Goal: Connect with others: Connect with others

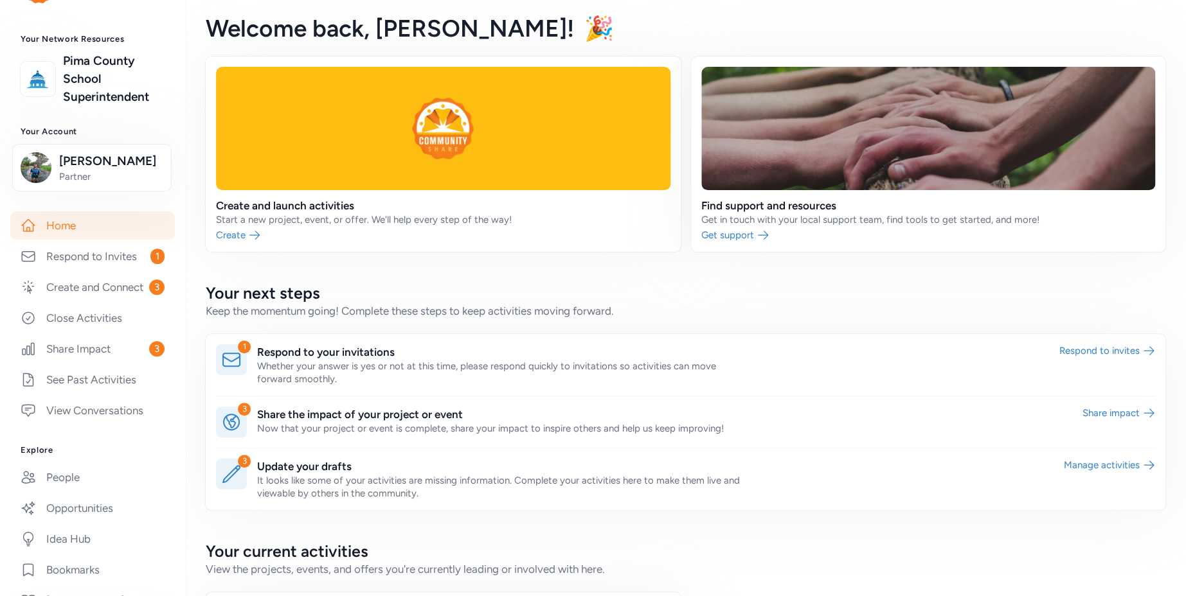
scroll to position [135, 0]
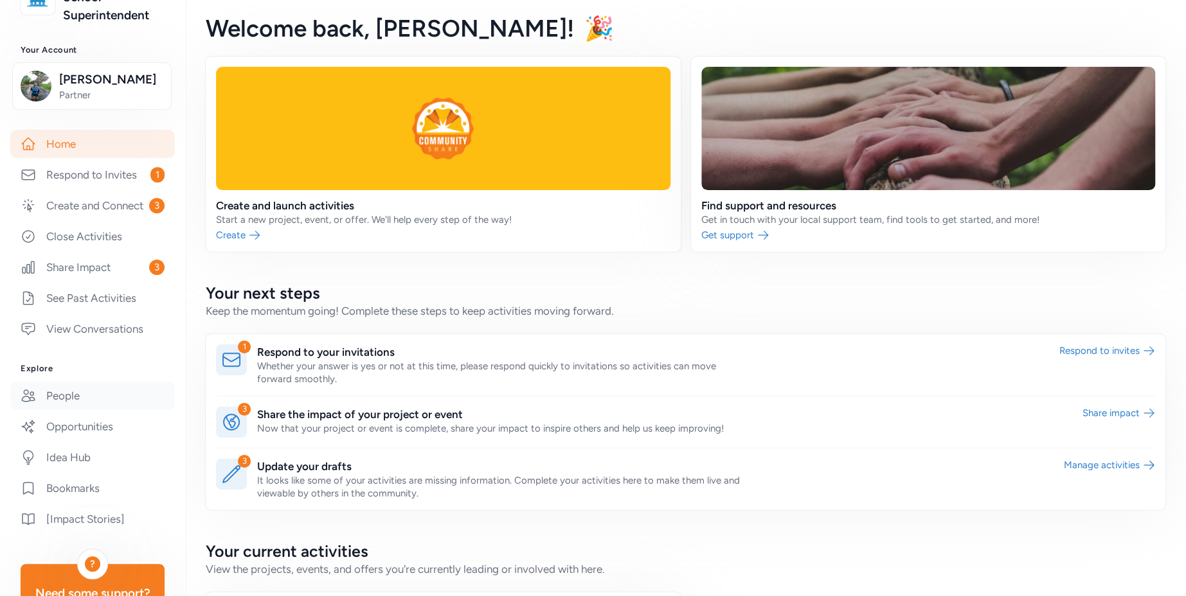
click at [73, 406] on link "People" at bounding box center [92, 396] width 165 height 28
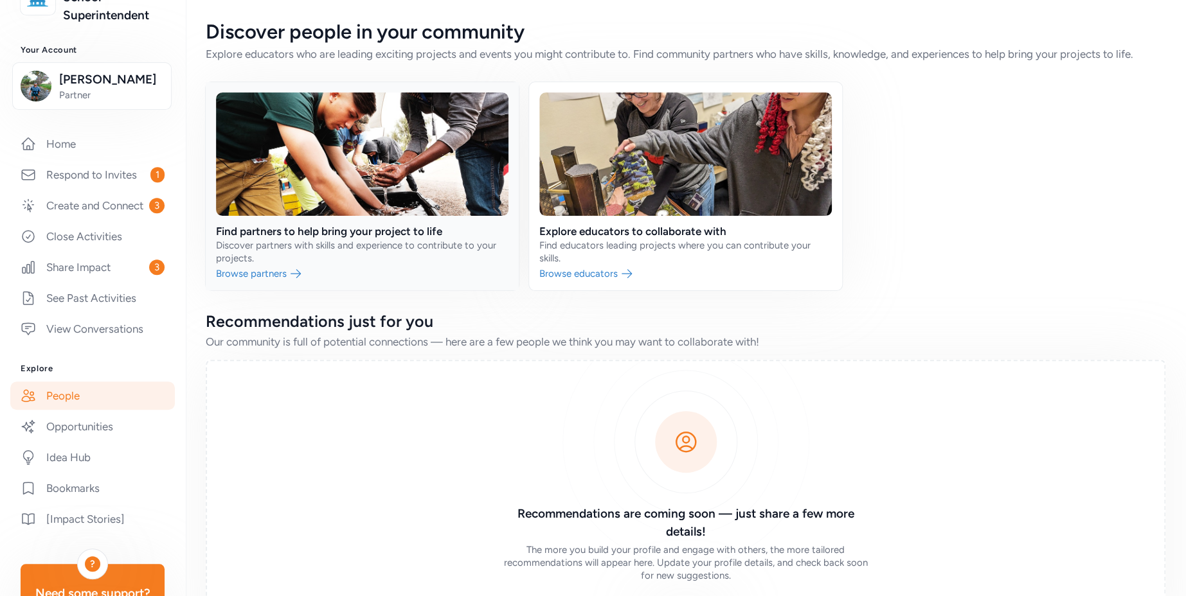
click at [271, 271] on link at bounding box center [362, 186] width 313 height 208
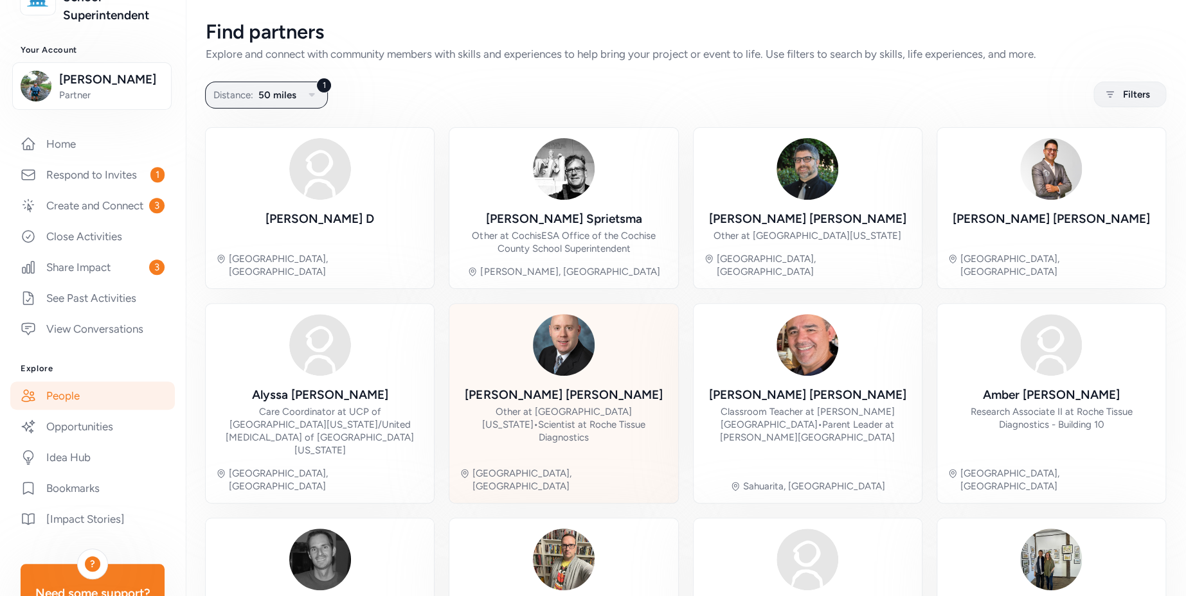
click at [566, 402] on div "Derek Reichel" at bounding box center [563, 395] width 197 height 18
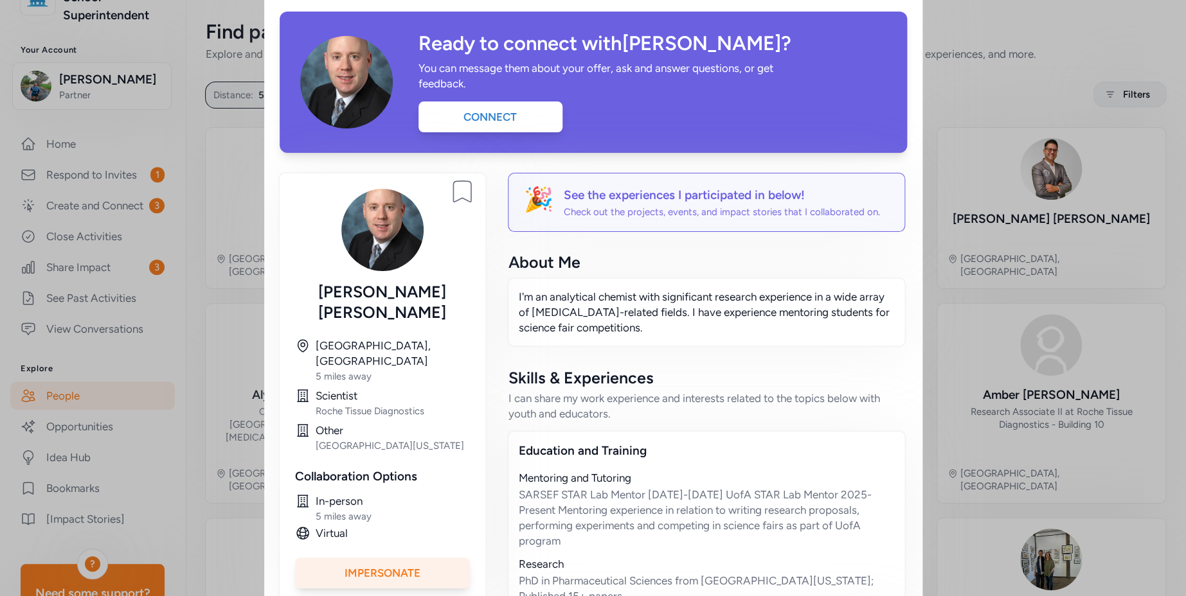
scroll to position [48, 0]
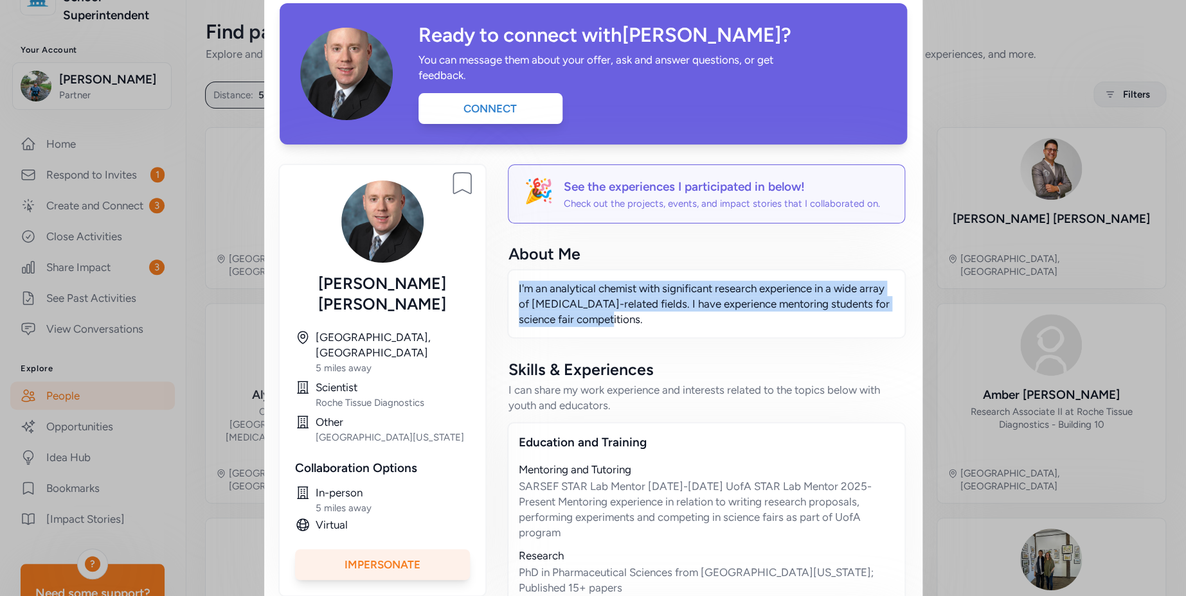
drag, startPoint x: 614, startPoint y: 325, endPoint x: 511, endPoint y: 283, distance: 110.8
click at [511, 283] on div "I'm an analytical chemist with significant research experience in a wide array …" at bounding box center [706, 303] width 399 height 69
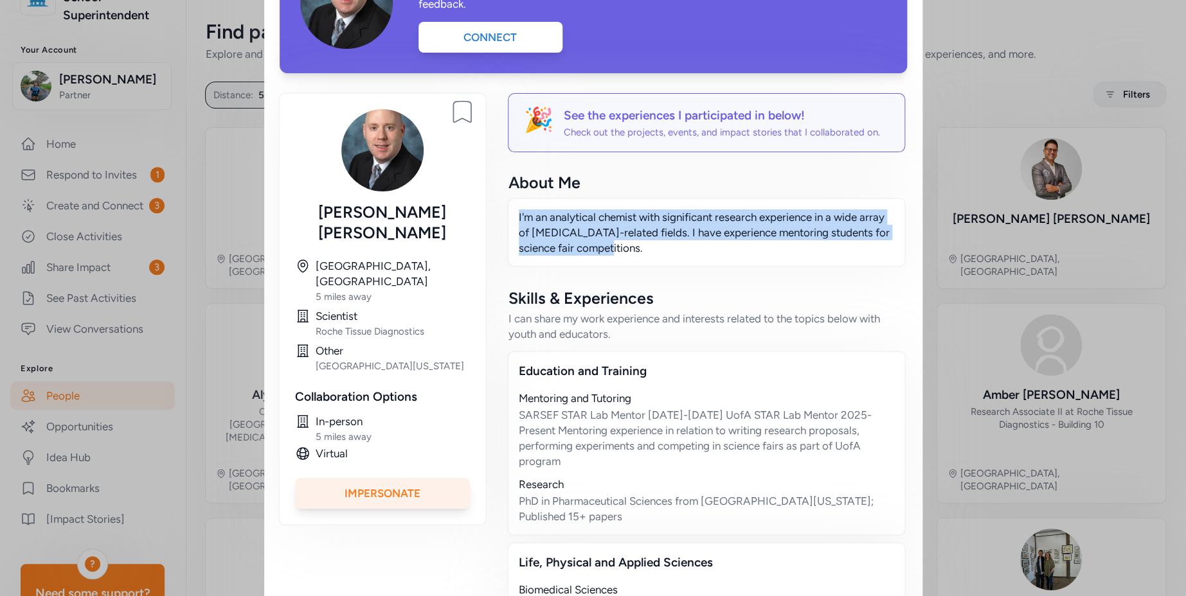
scroll to position [193, 0]
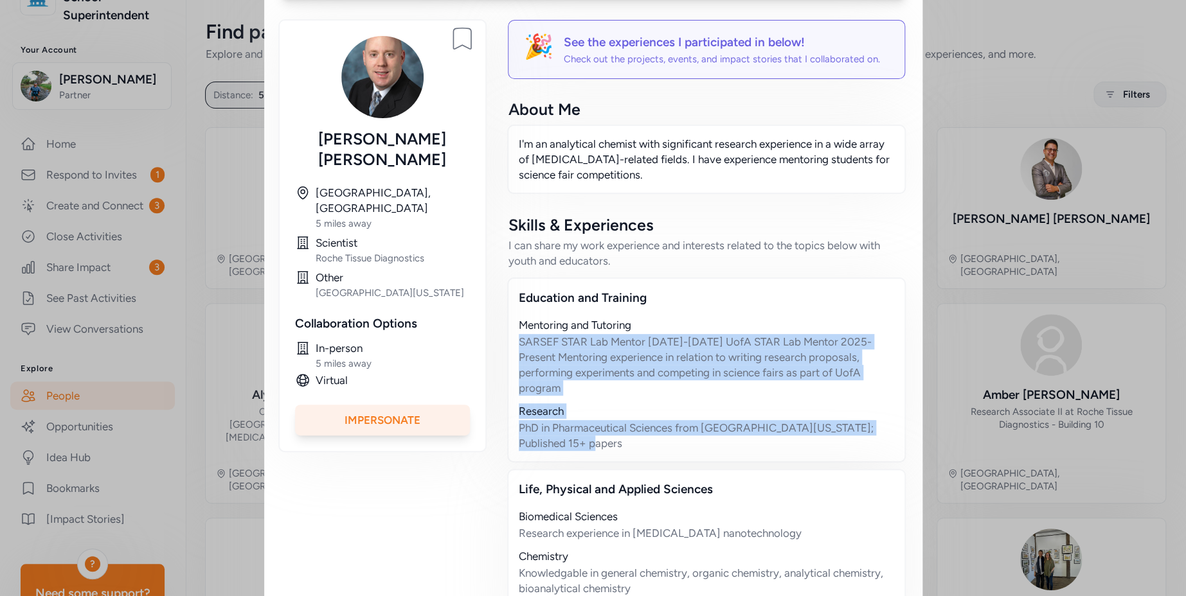
drag, startPoint x: 585, startPoint y: 431, endPoint x: 513, endPoint y: 336, distance: 119.3
click at [513, 336] on div "Education and Training Mentoring and Tutoring SARSEF STAR Lab Mentor 2021-2025 …" at bounding box center [706, 370] width 399 height 185
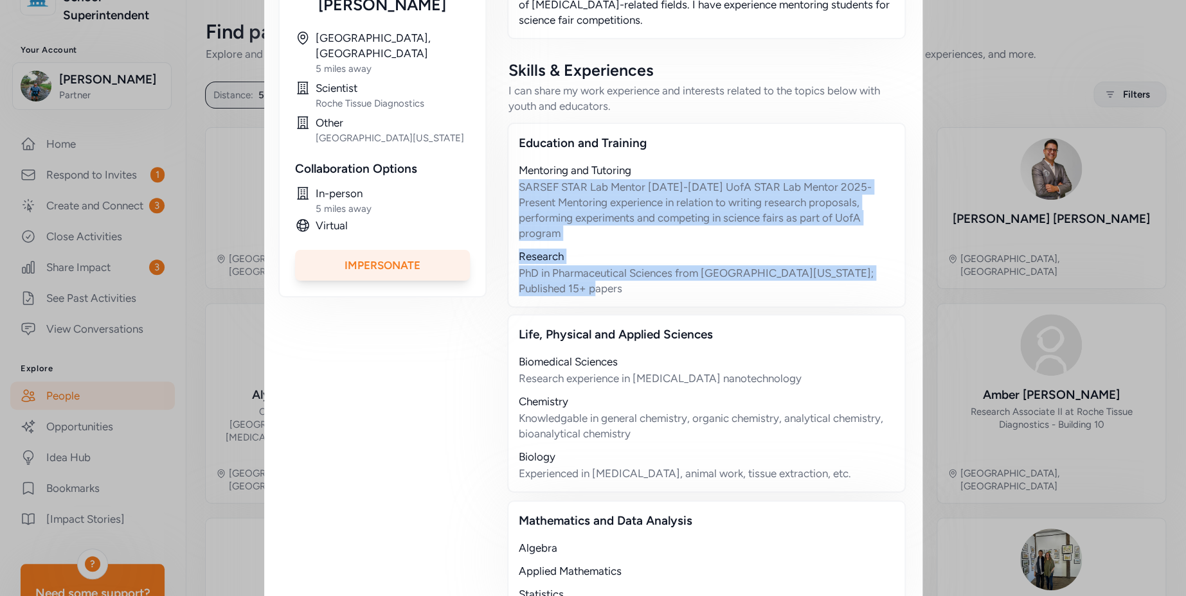
scroll to position [375, 0]
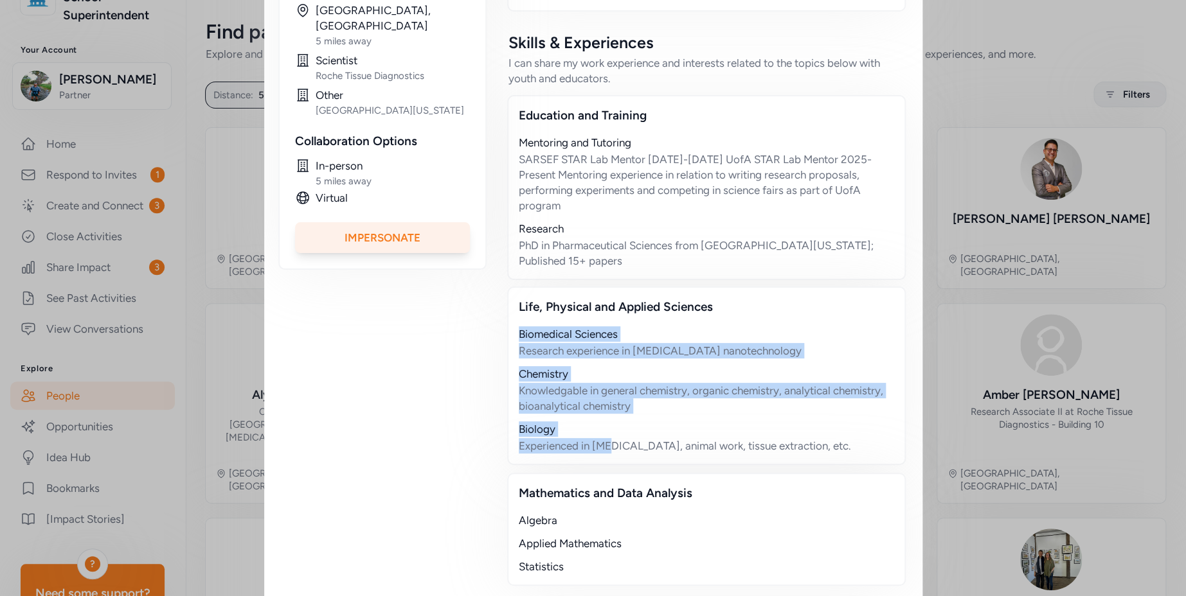
drag, startPoint x: 611, startPoint y: 437, endPoint x: 514, endPoint y: 307, distance: 162.1
click at [514, 307] on div "Life, Physical and Applied Sciences Biomedical Sciences Research experience in …" at bounding box center [706, 376] width 399 height 179
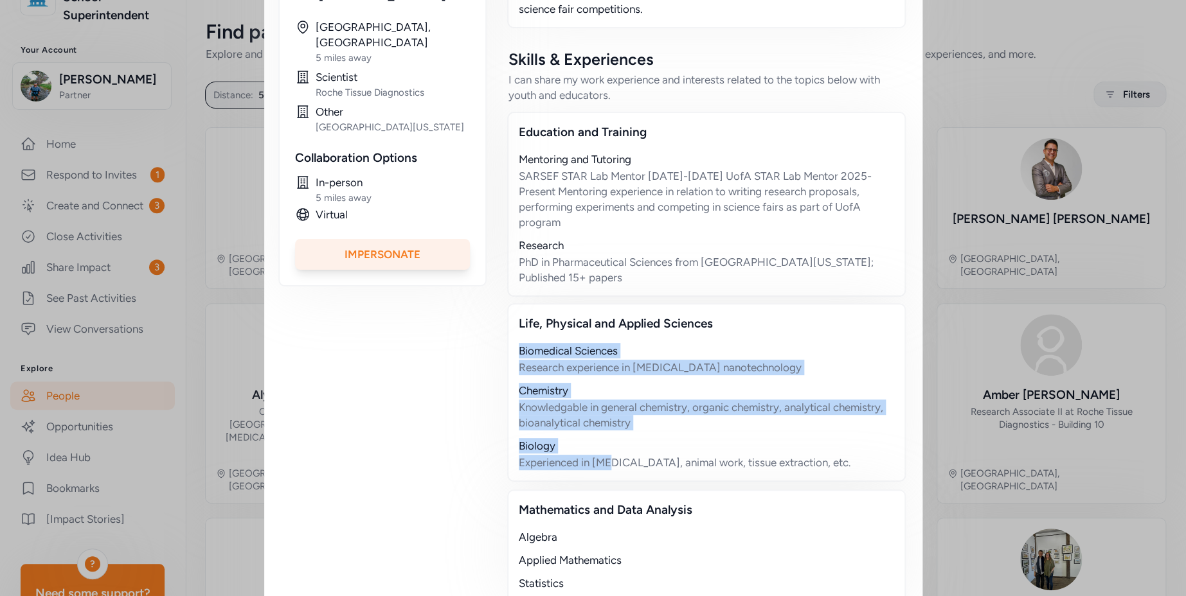
scroll to position [0, 0]
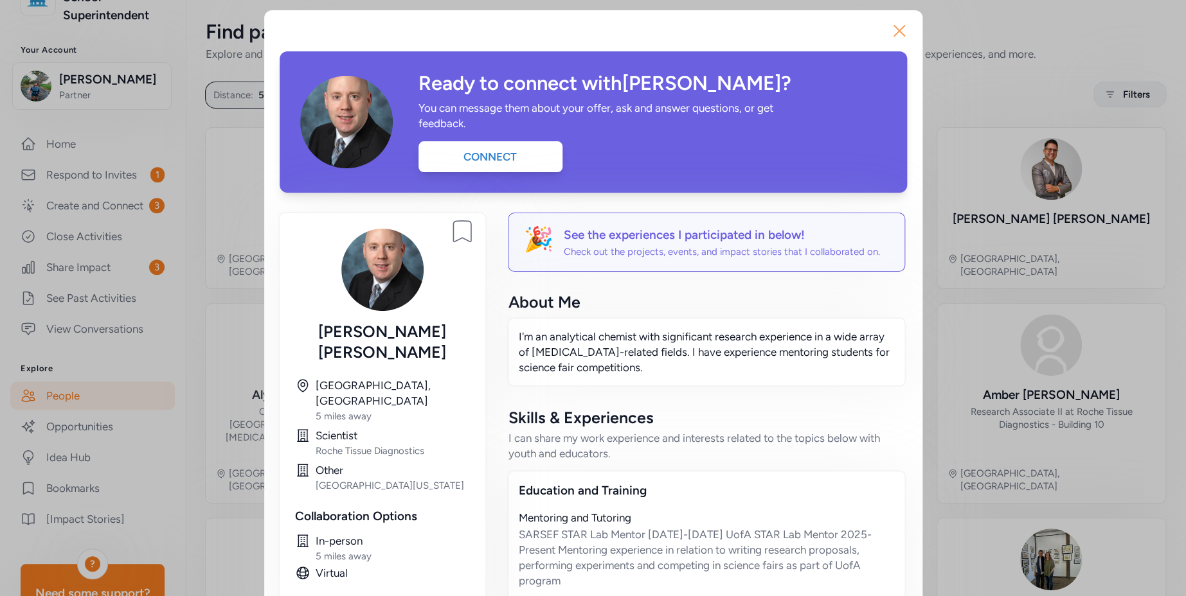
click at [896, 32] on icon "button" at bounding box center [899, 31] width 10 height 10
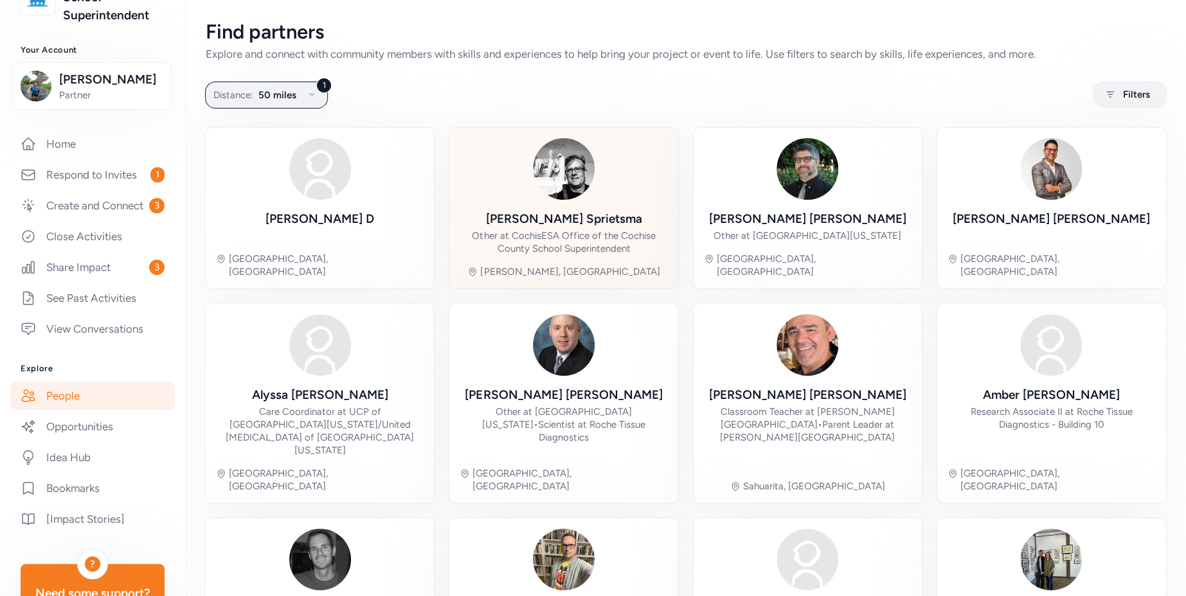
click at [586, 231] on div "Other at CochisESA Office of the Cochise County School Superintendent" at bounding box center [564, 242] width 208 height 26
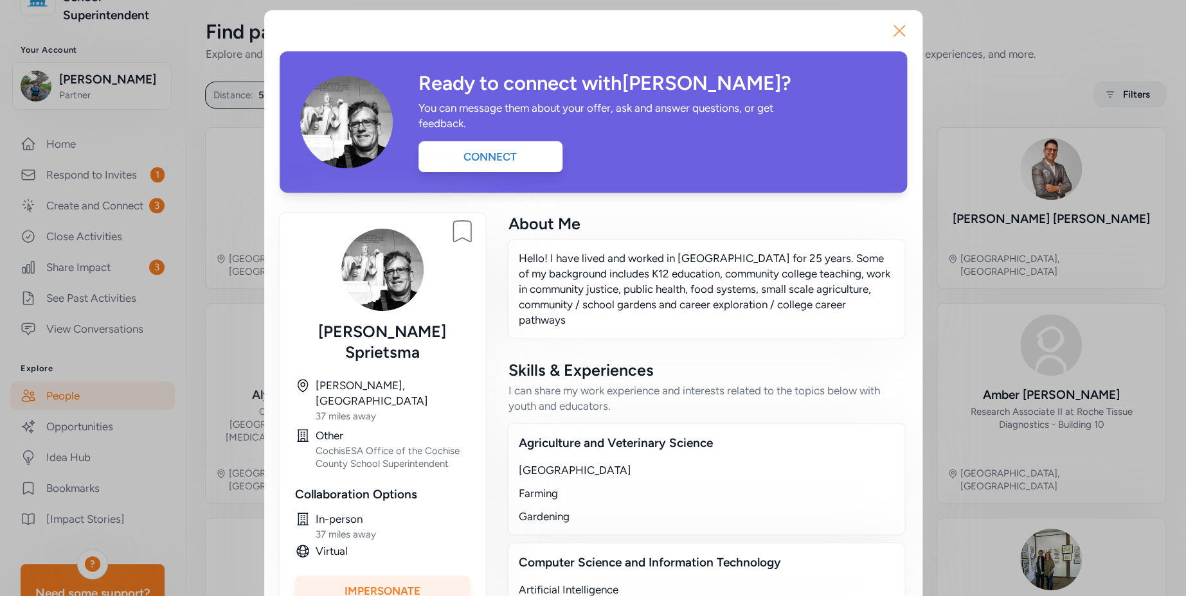
click at [890, 33] on icon "button" at bounding box center [899, 31] width 21 height 21
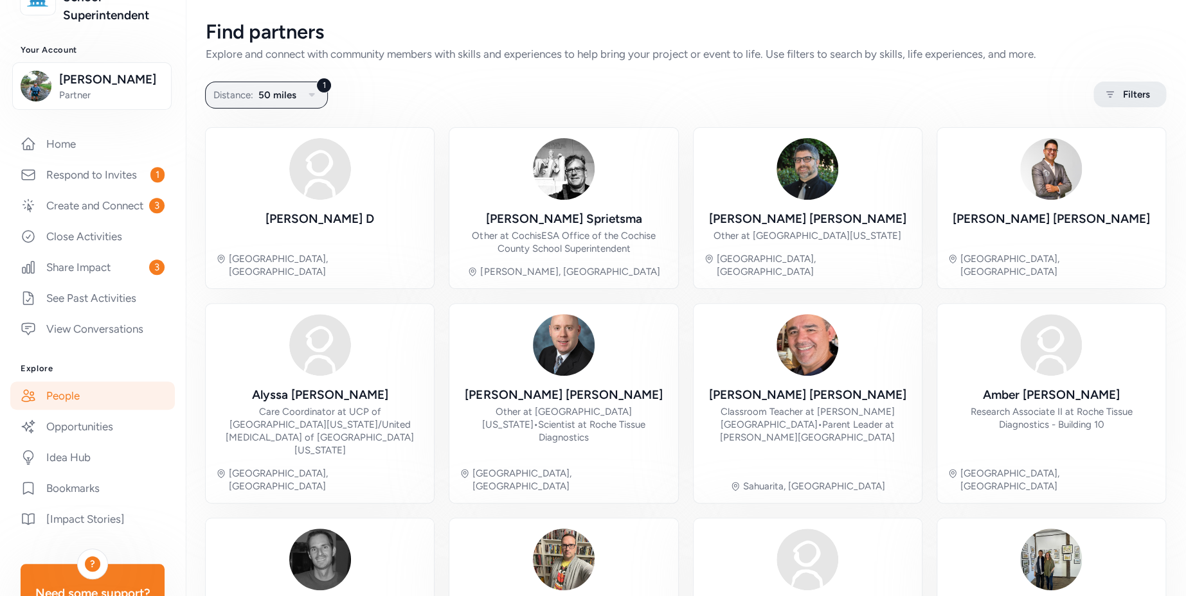
click at [1125, 89] on span "Filters" at bounding box center [1136, 94] width 27 height 15
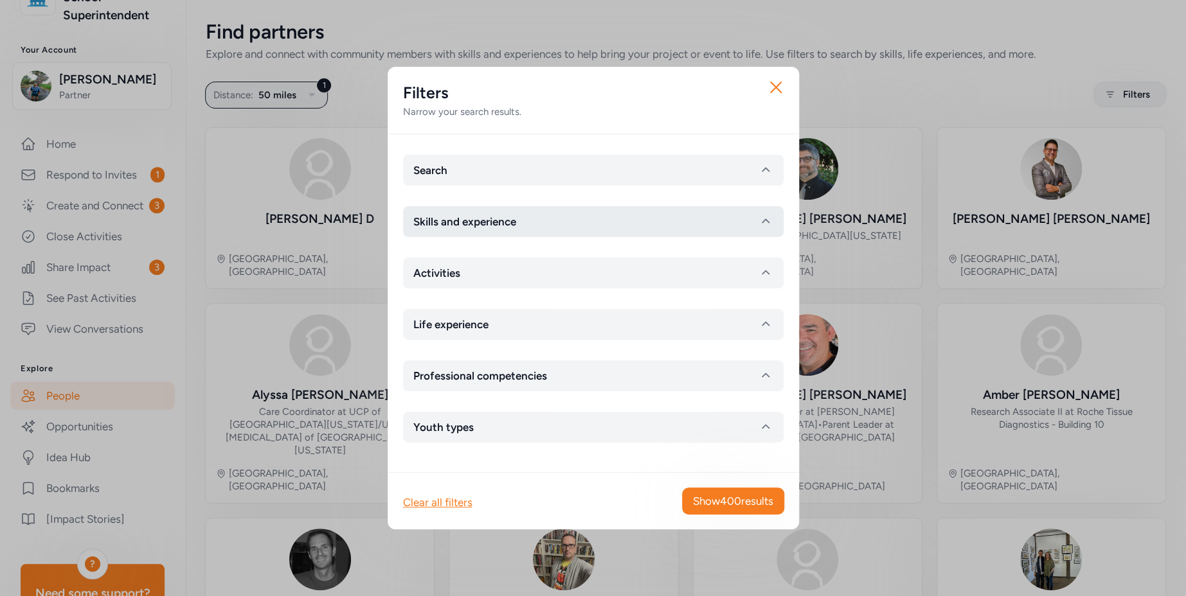
click at [507, 226] on span "Skills and experience" at bounding box center [464, 221] width 103 height 15
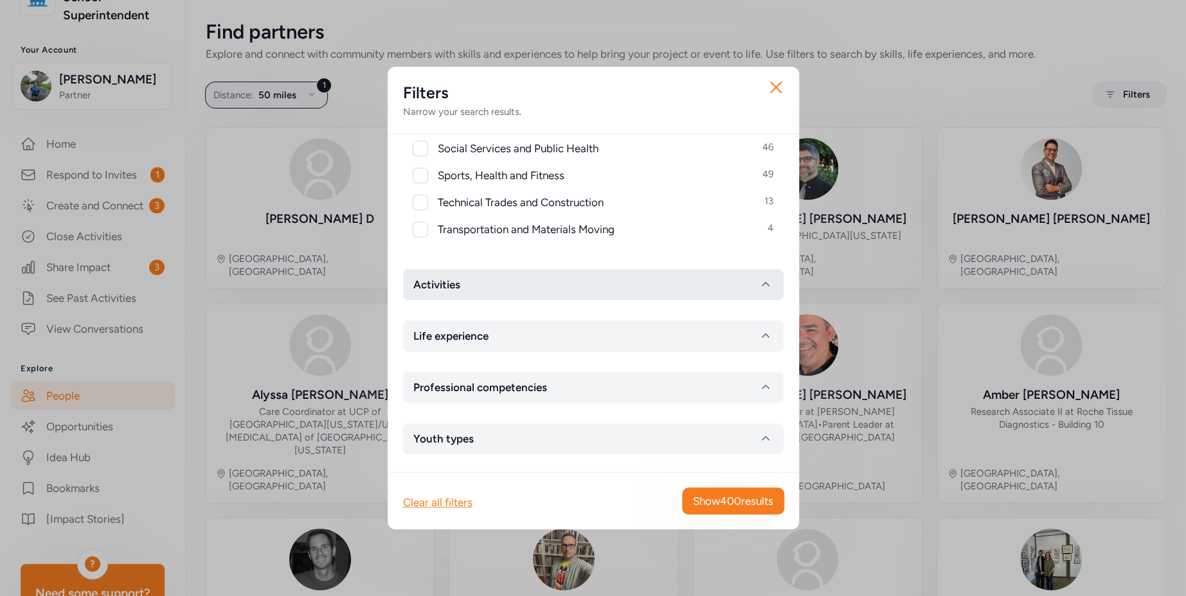
scroll to position [676, 0]
click at [505, 277] on button "Activities" at bounding box center [593, 282] width 381 height 31
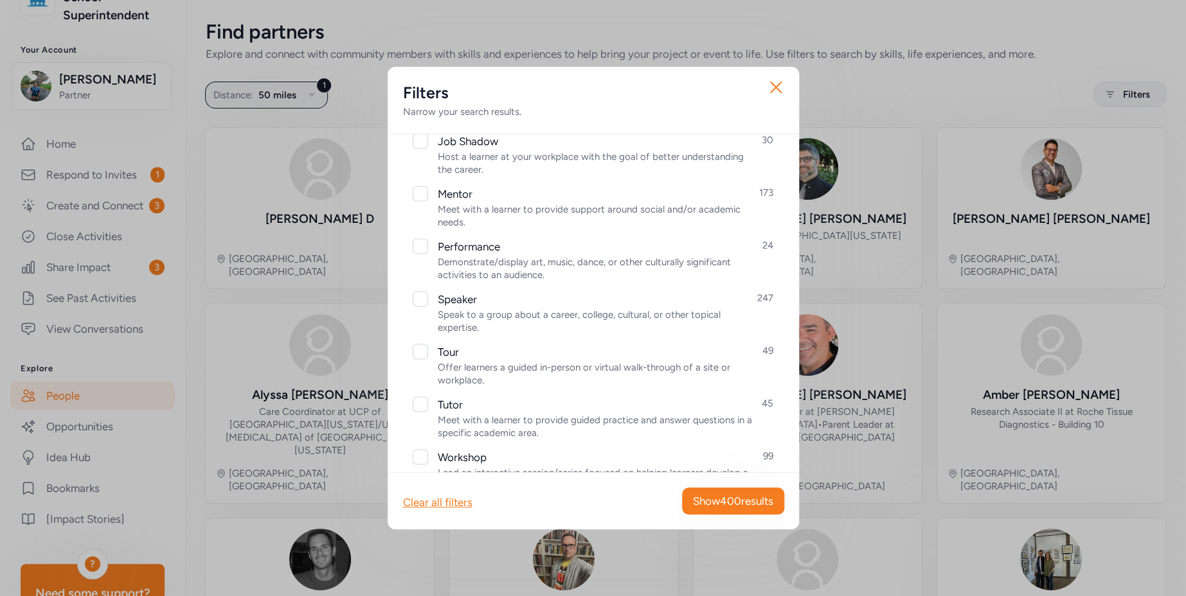
scroll to position [1437, 0]
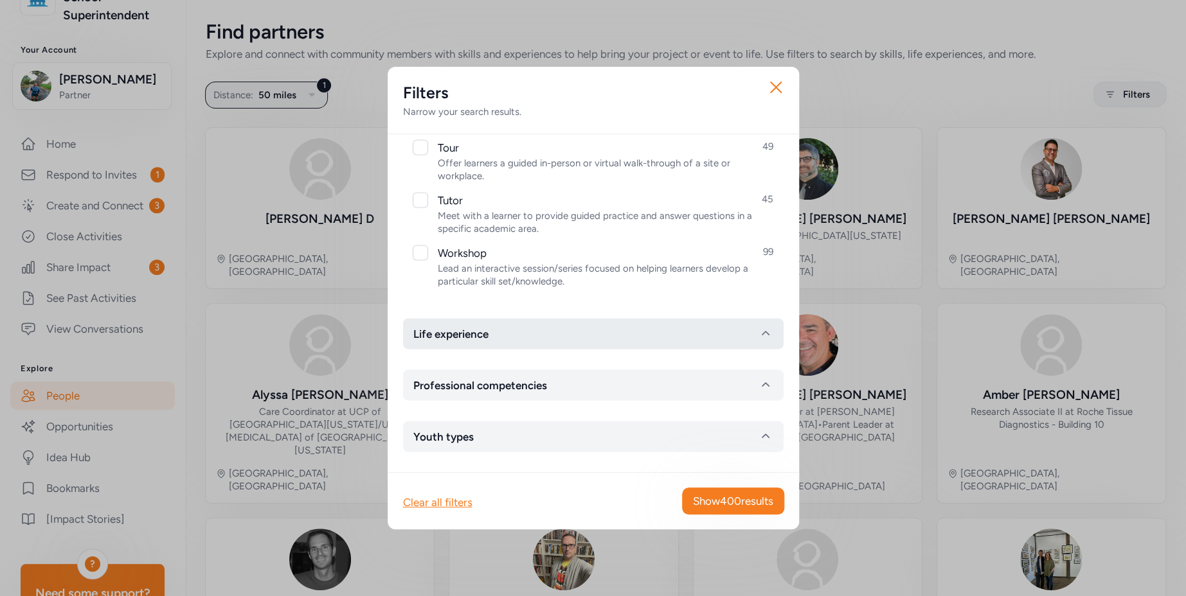
click at [508, 328] on button "Life experience" at bounding box center [593, 334] width 381 height 31
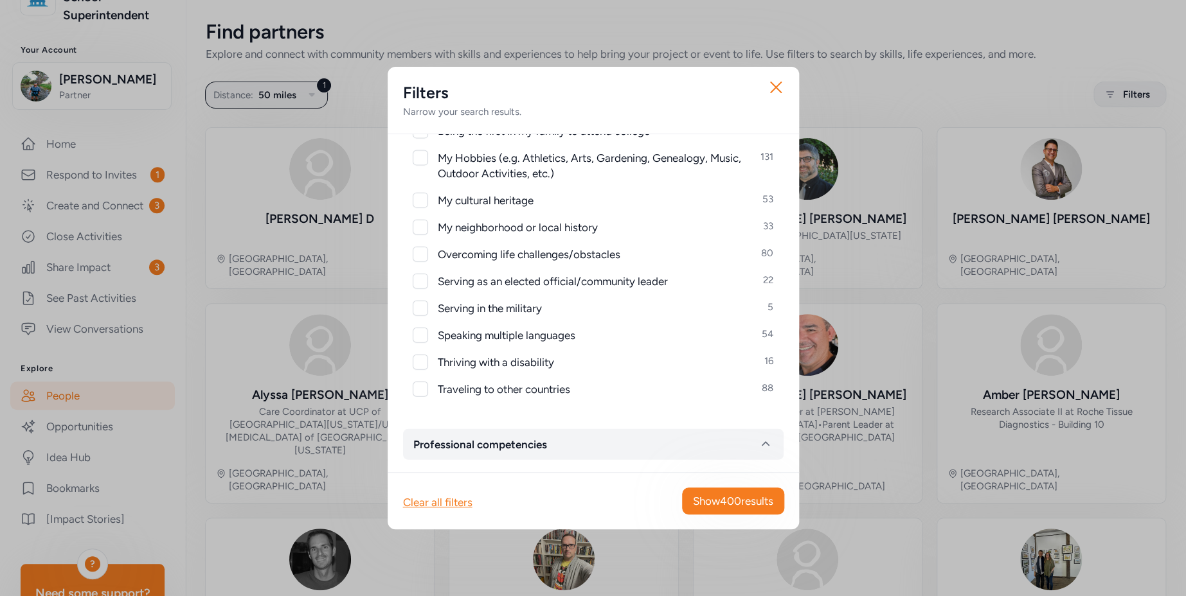
scroll to position [1722, 0]
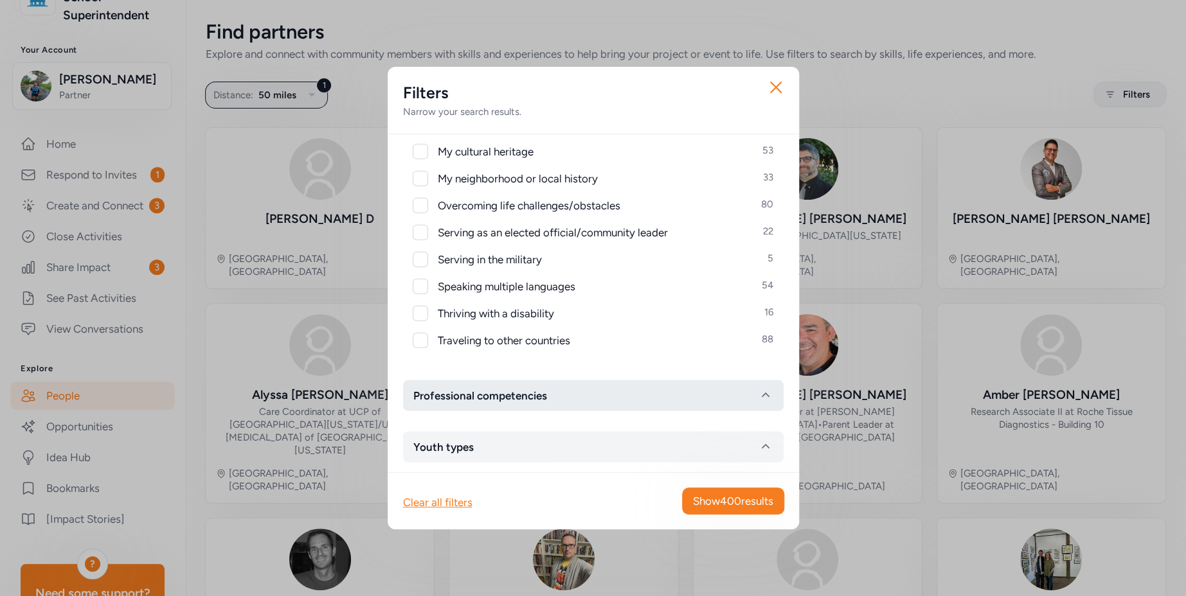
click at [516, 386] on button "Professional competencies" at bounding box center [593, 396] width 381 height 31
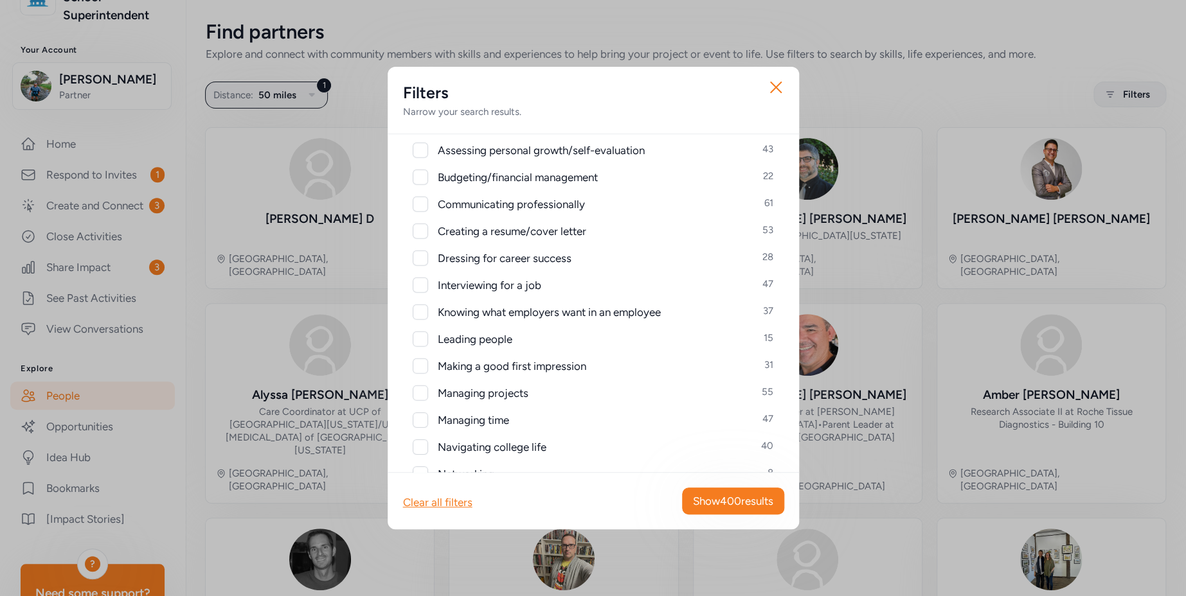
scroll to position [2099, 0]
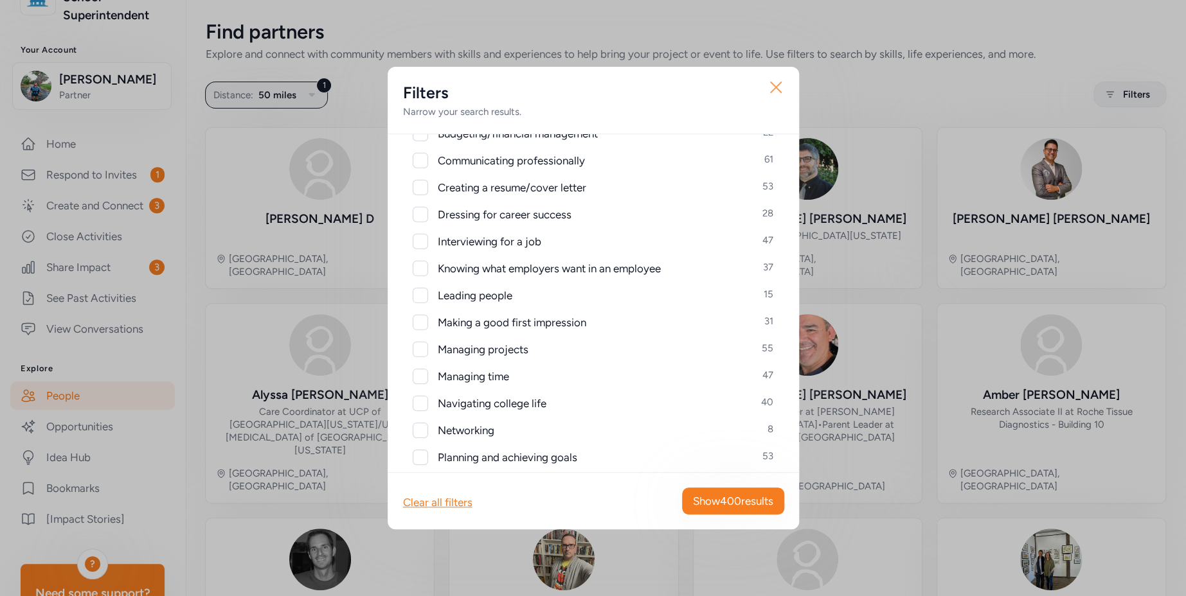
click at [773, 89] on icon "button" at bounding box center [776, 87] width 21 height 21
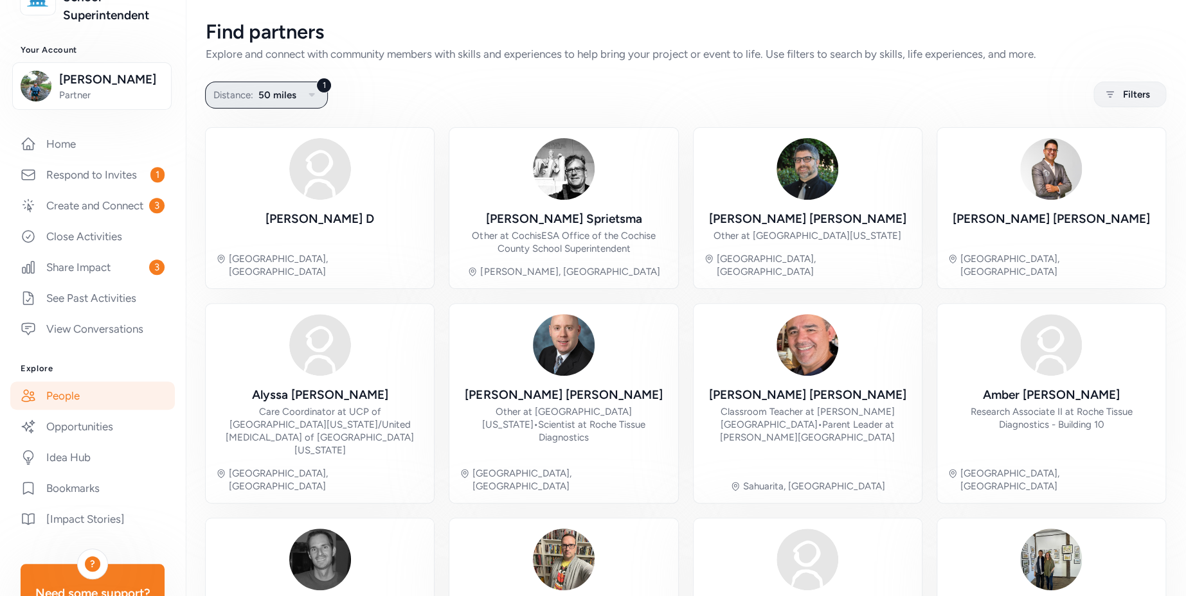
click at [271, 97] on span "50 miles" at bounding box center [277, 94] width 38 height 15
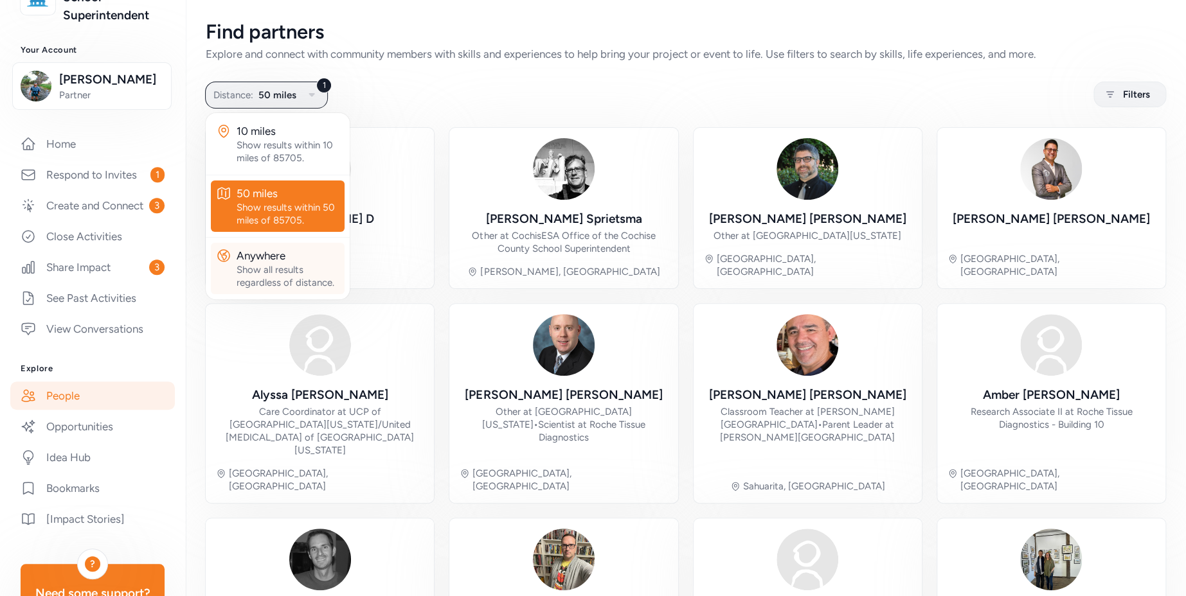
click at [294, 258] on div "Anywhere" at bounding box center [288, 255] width 103 height 15
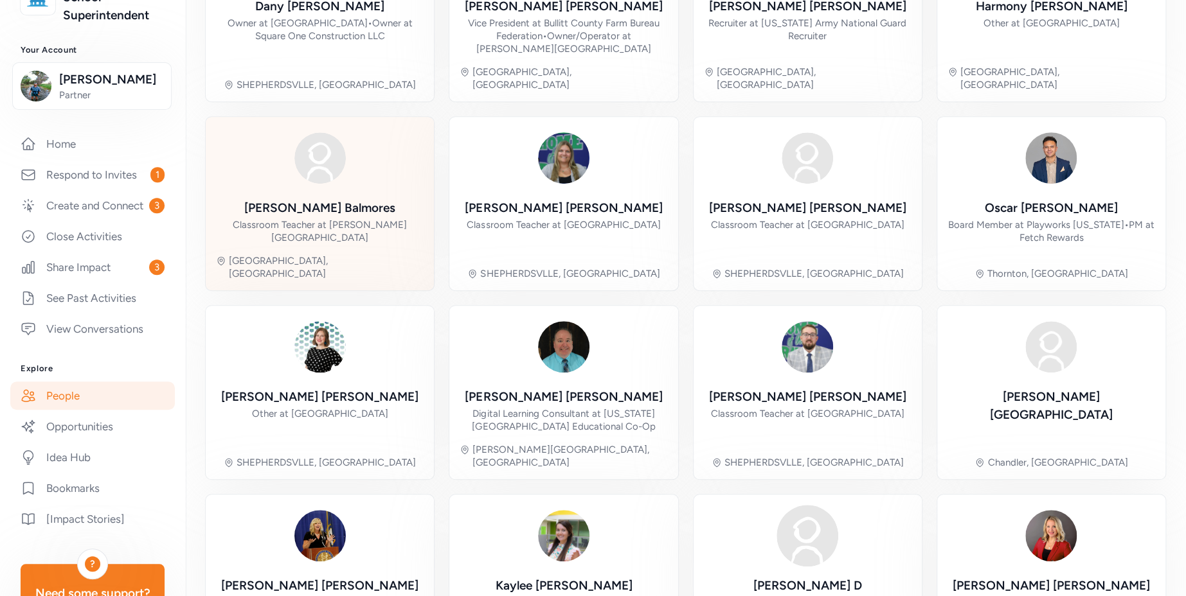
scroll to position [288, 0]
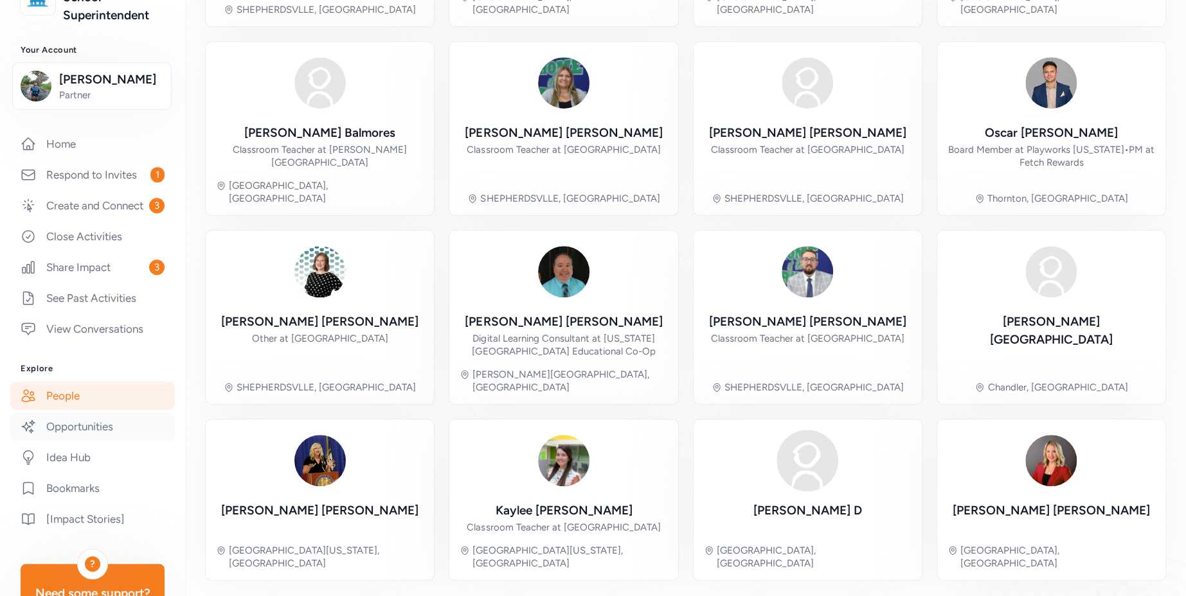
click at [87, 436] on link "Opportunities" at bounding box center [92, 427] width 165 height 28
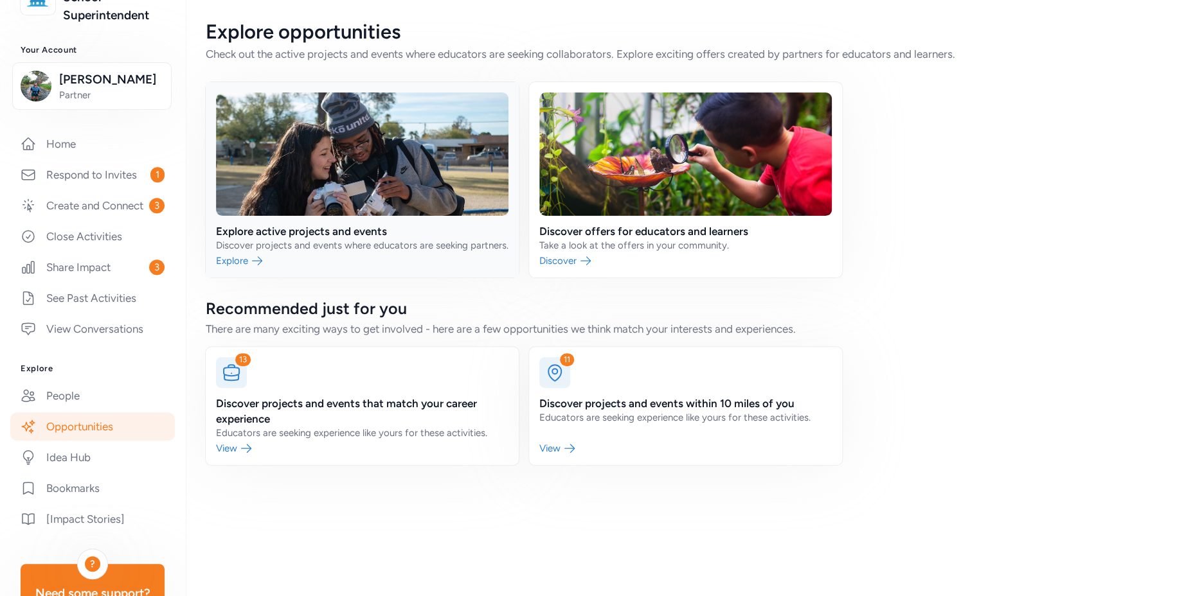
click at [291, 236] on link at bounding box center [362, 179] width 313 height 195
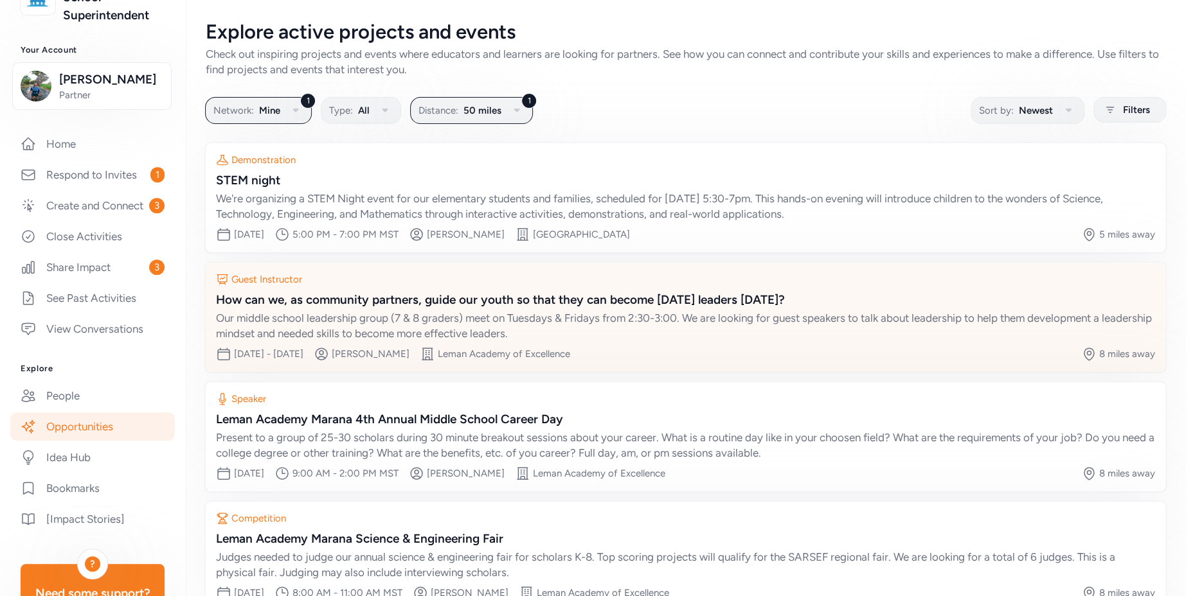
scroll to position [80, 0]
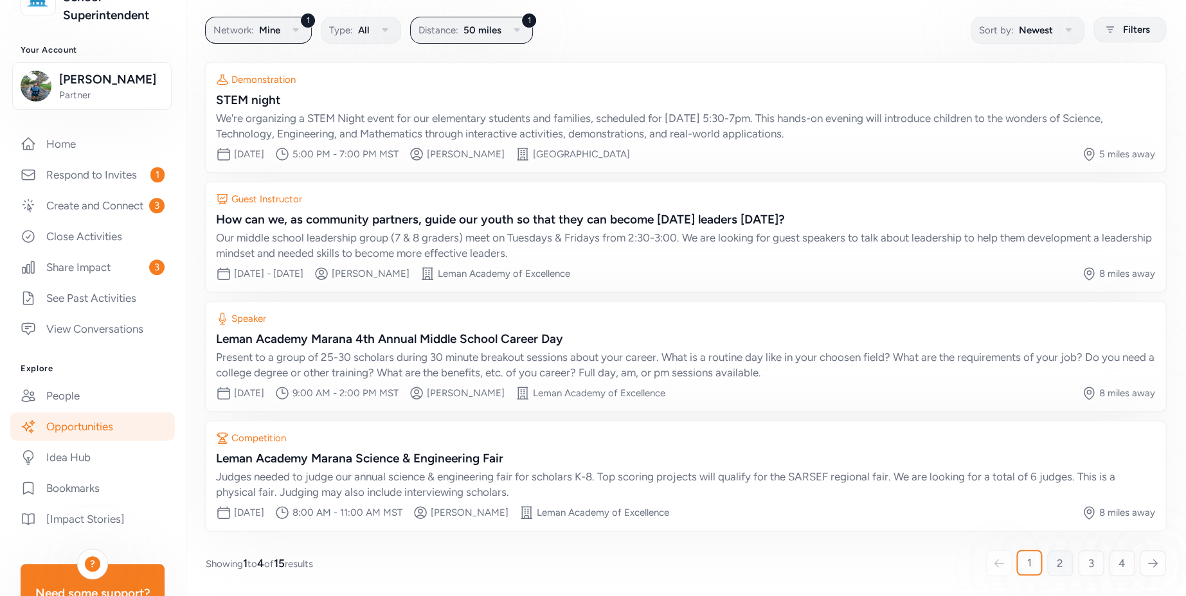
click at [1047, 560] on link "2" at bounding box center [1060, 564] width 26 height 26
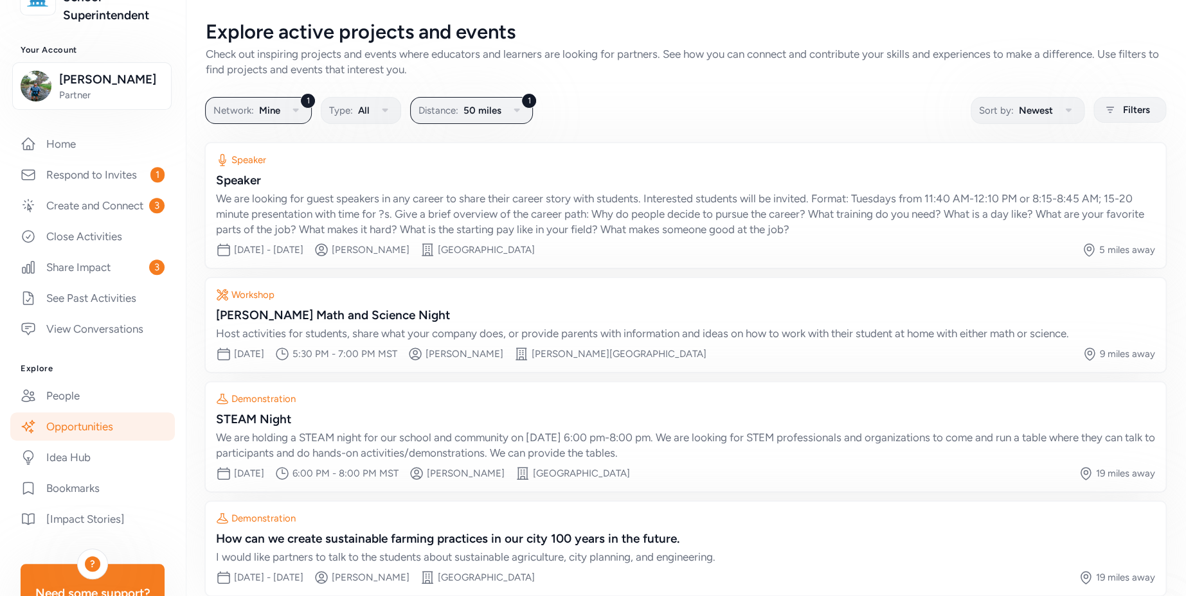
scroll to position [65, 0]
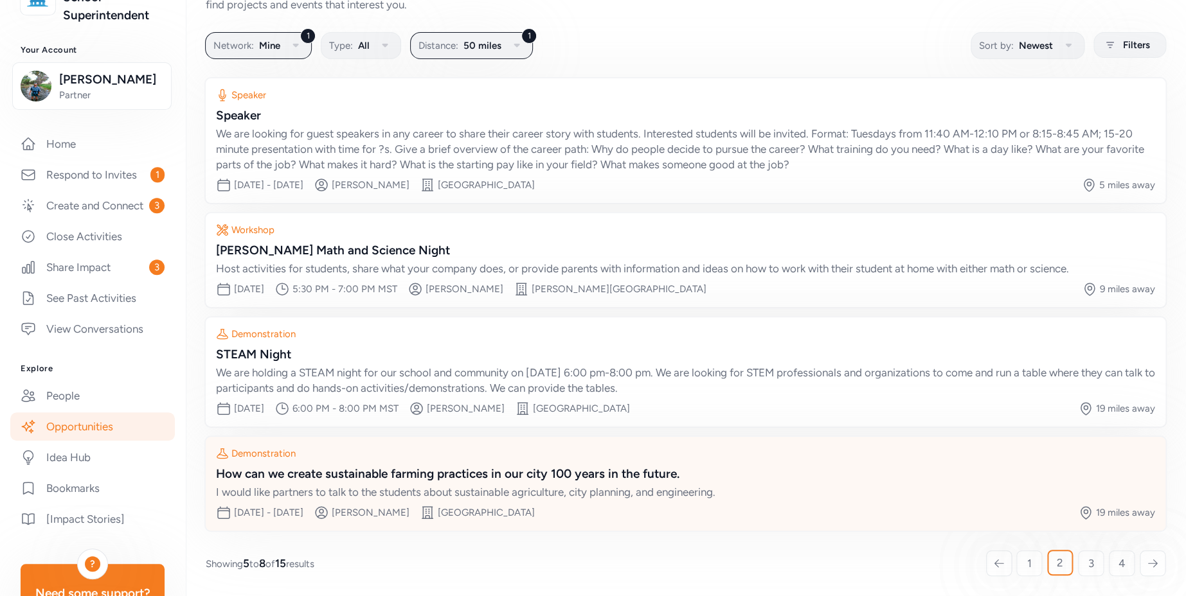
click at [560, 481] on div "How can we create sustainable farming practices in our city 100 years in the fu…" at bounding box center [685, 474] width 939 height 18
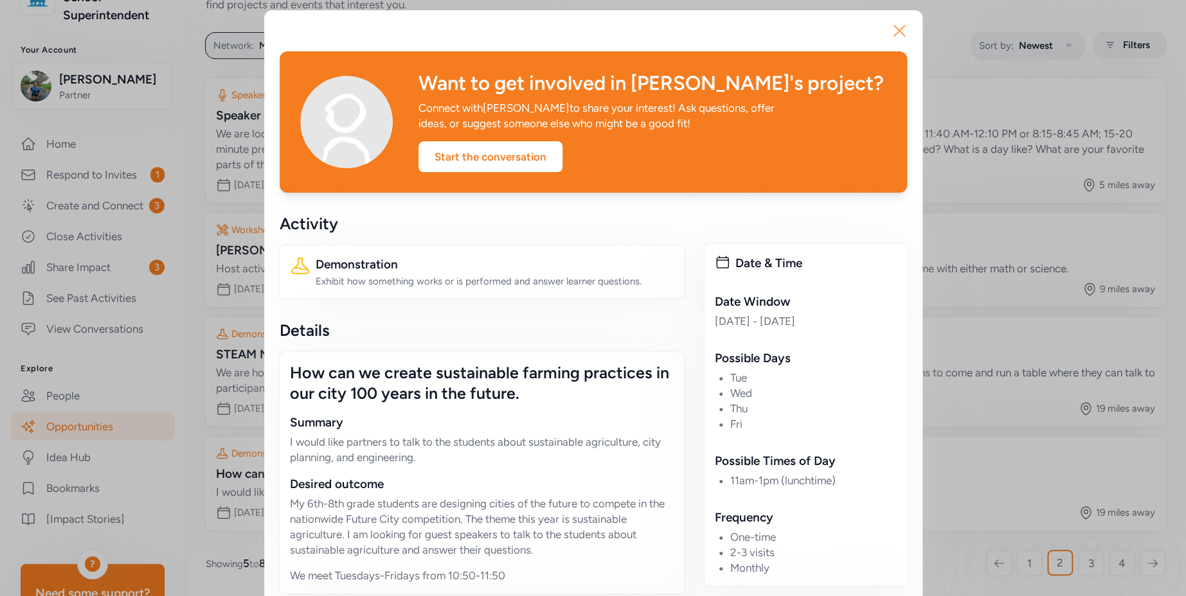
click at [899, 30] on icon "button" at bounding box center [899, 31] width 21 height 21
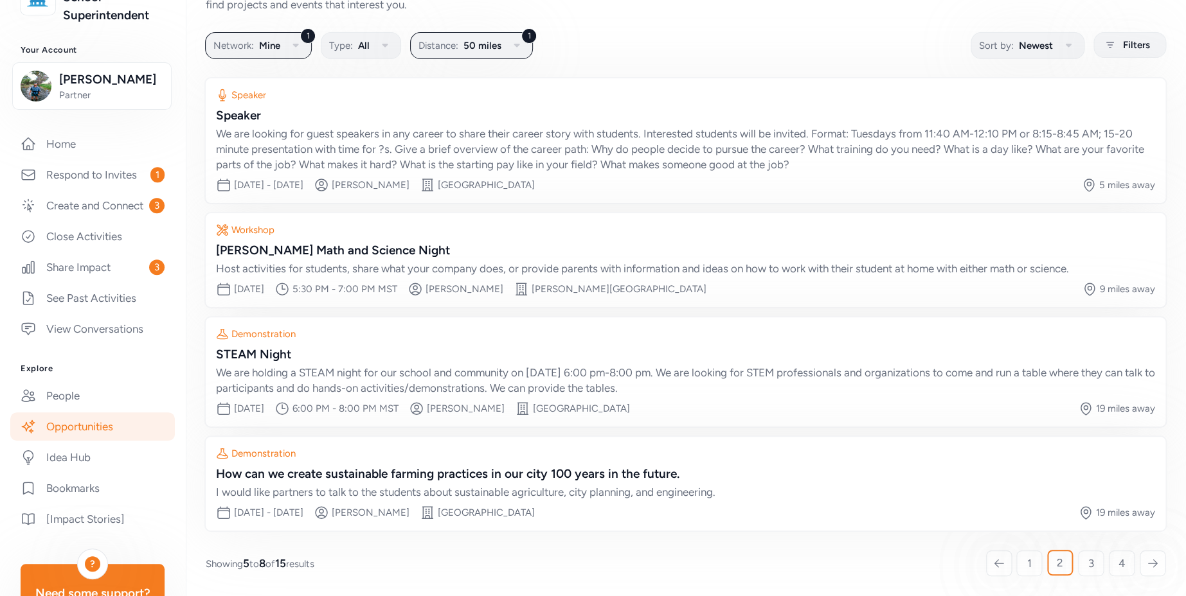
click at [106, 441] on link "Opportunities" at bounding box center [92, 427] width 165 height 28
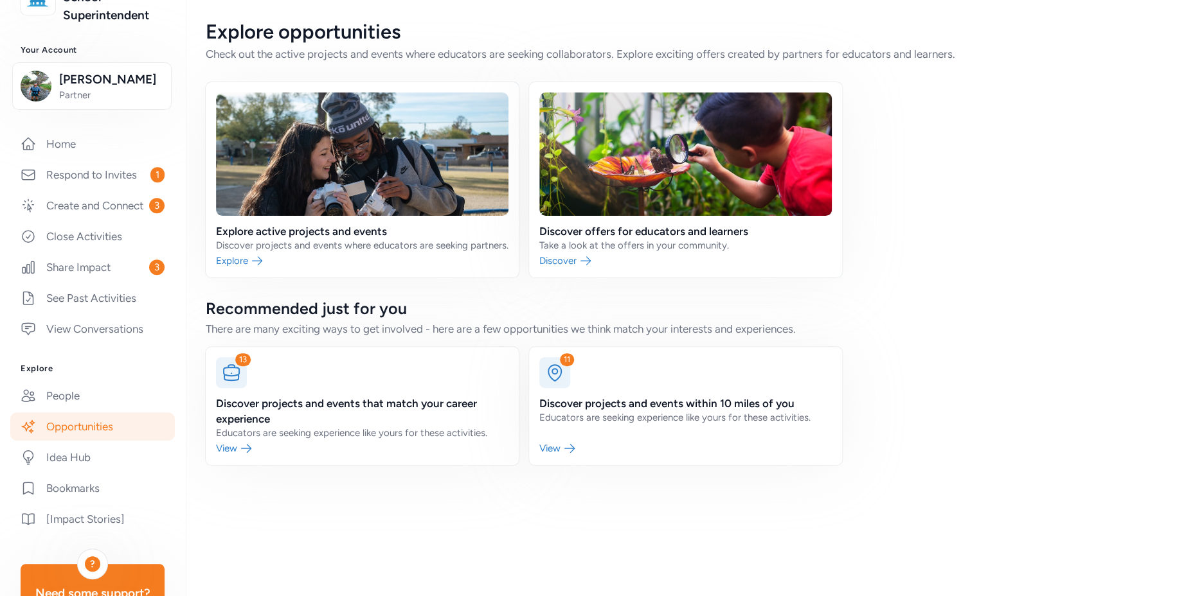
click at [631, 226] on link at bounding box center [685, 179] width 313 height 195
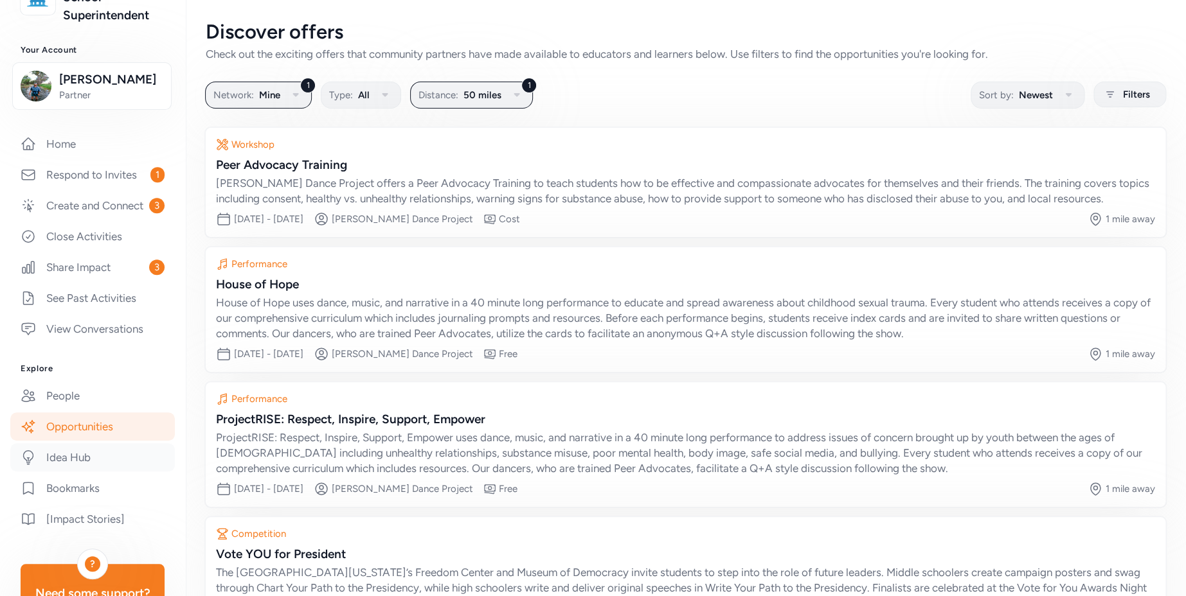
click at [83, 472] on link "Idea Hub" at bounding box center [92, 457] width 165 height 28
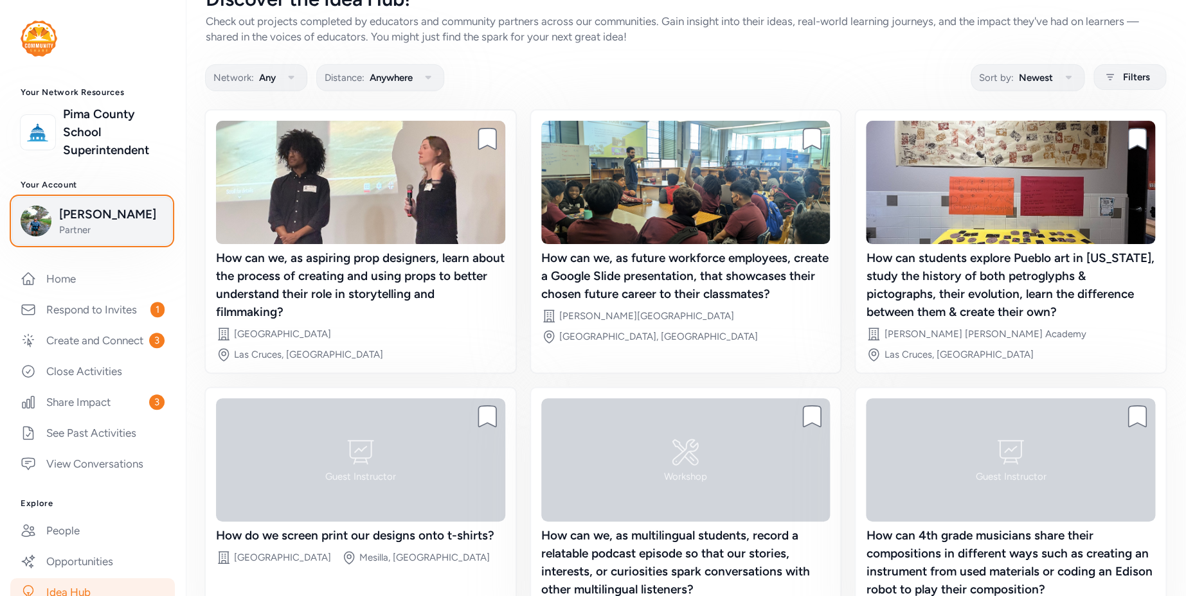
click at [101, 234] on span "Partner" at bounding box center [111, 230] width 104 height 13
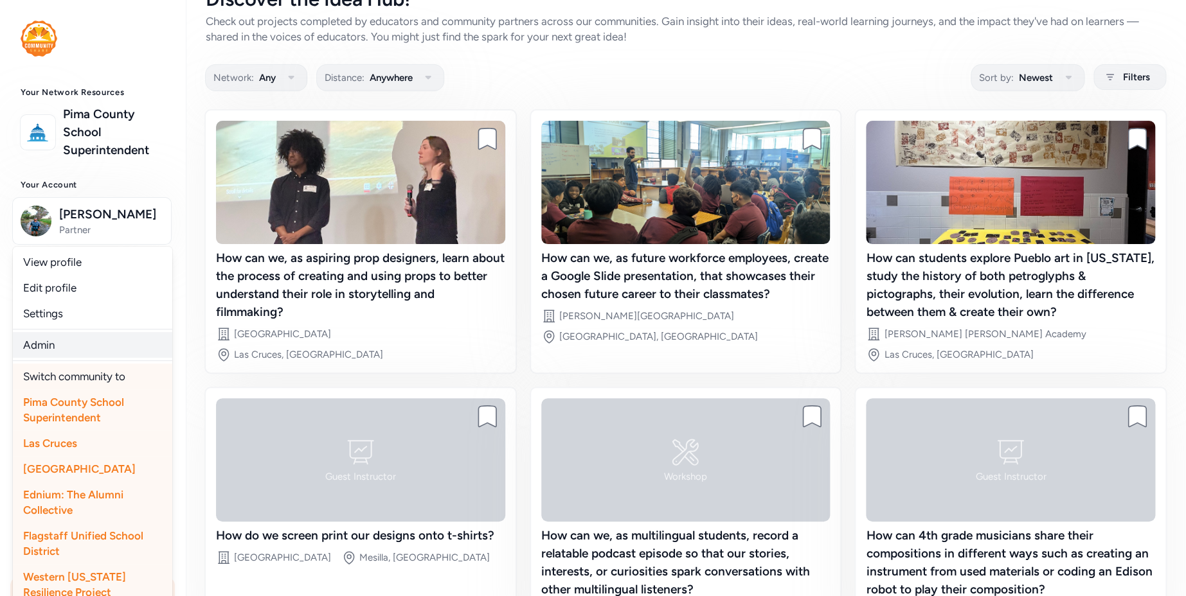
click at [52, 349] on link "Admin" at bounding box center [92, 345] width 159 height 26
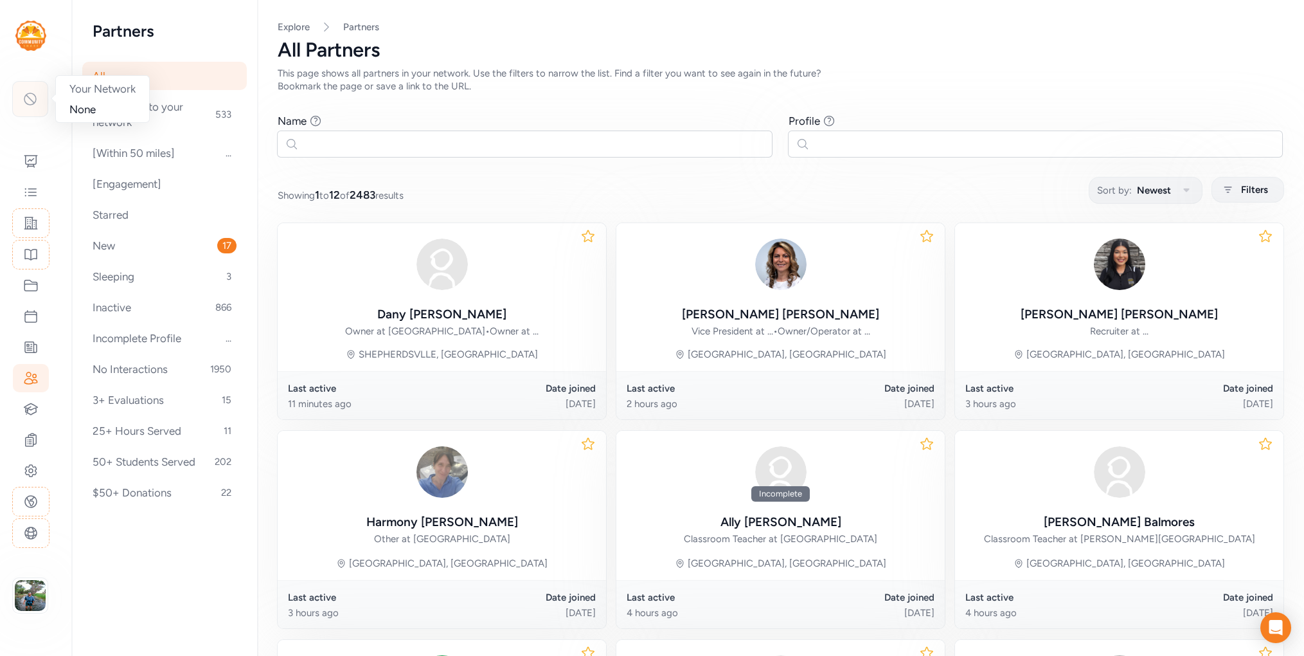
click at [30, 104] on icon at bounding box center [30, 99] width 12 height 12
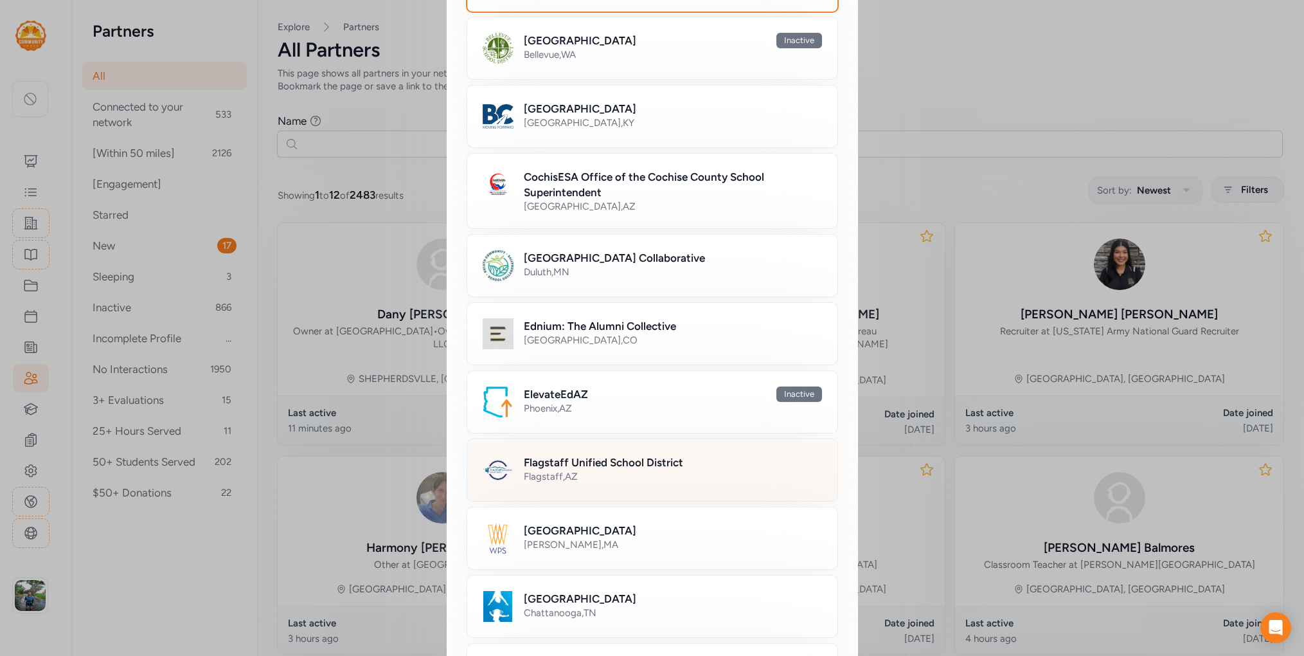
scroll to position [327, 0]
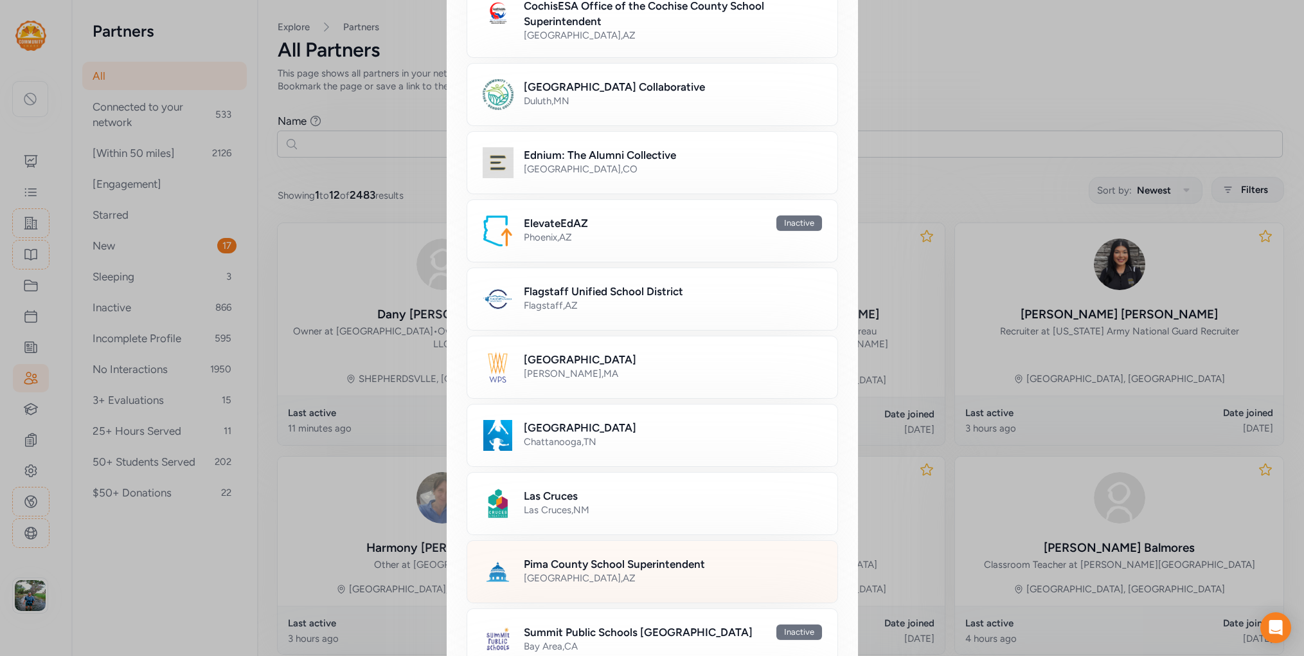
click at [571, 560] on h2 "Pima County School Superintendent" at bounding box center [614, 563] width 181 height 15
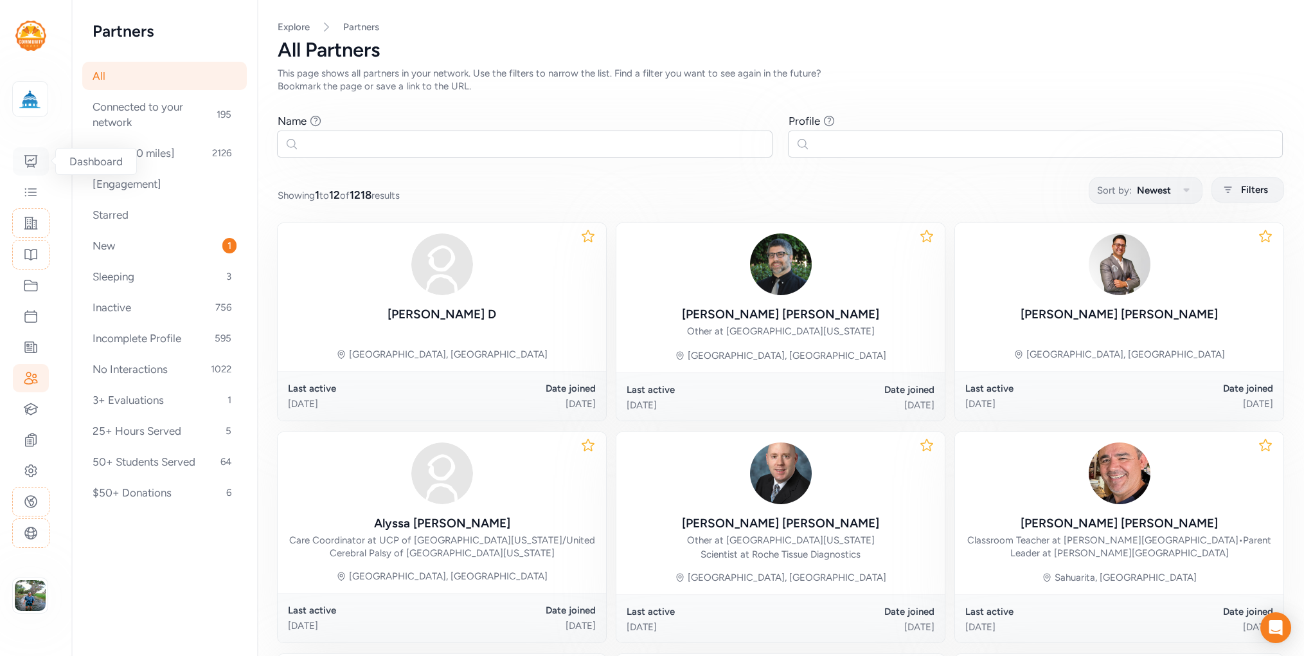
click at [27, 157] on icon at bounding box center [30, 161] width 15 height 15
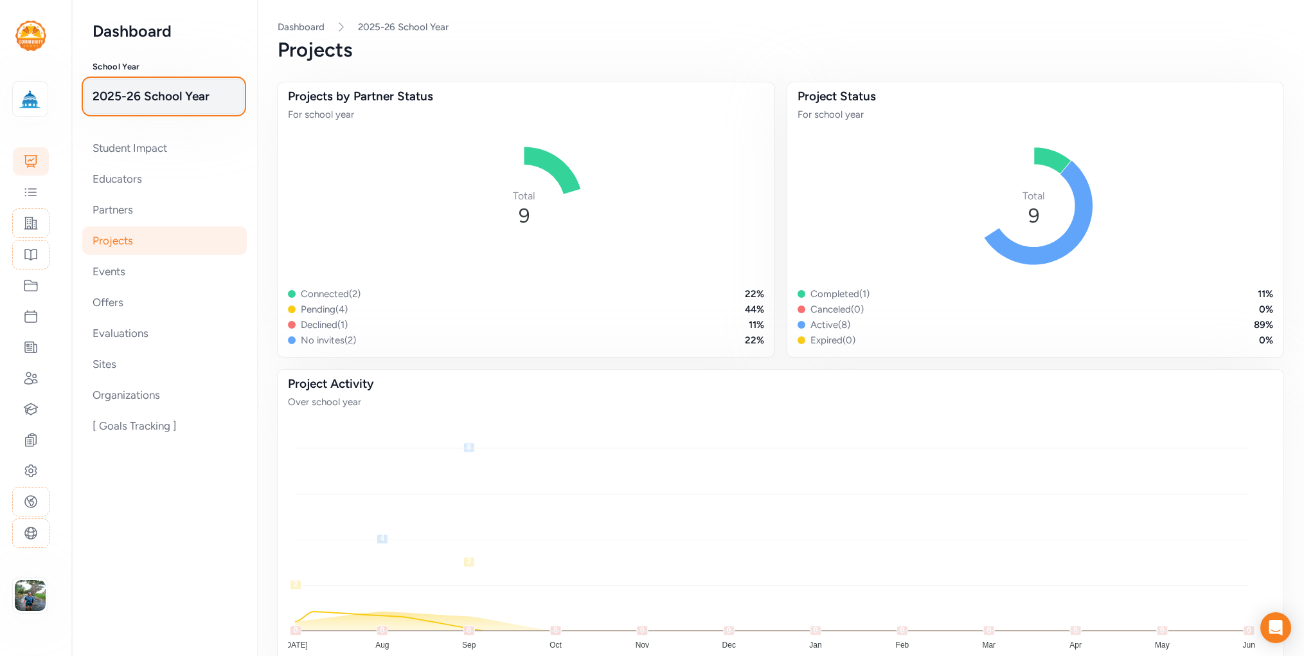
click at [153, 94] on span "2025-26 School Year" at bounding box center [164, 96] width 143 height 18
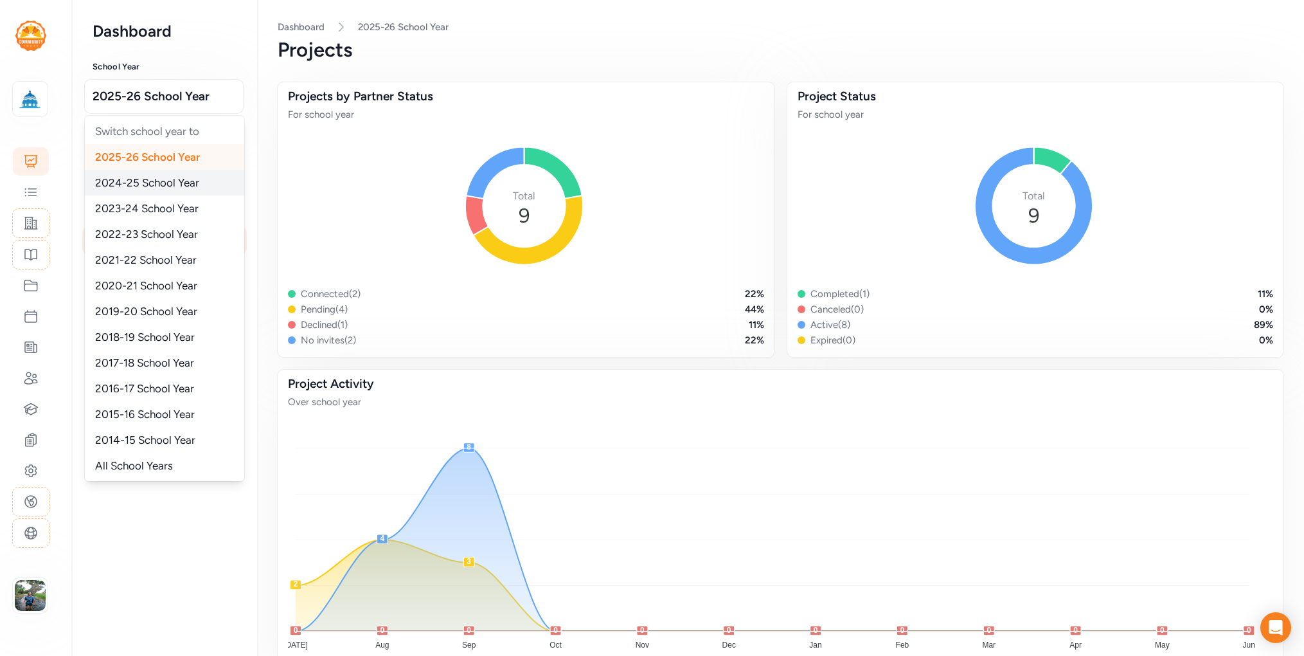
click at [148, 183] on span "2024-25 School Year" at bounding box center [147, 182] width 104 height 13
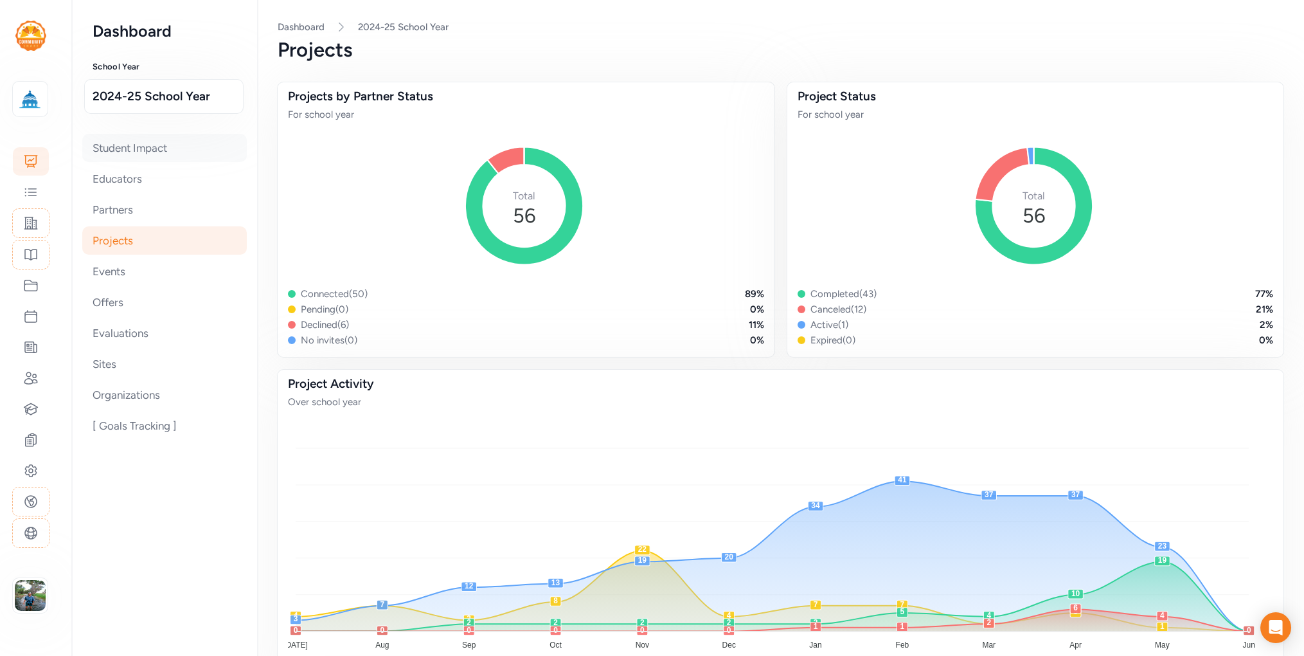
click at [148, 149] on div "Student Impact" at bounding box center [164, 148] width 165 height 28
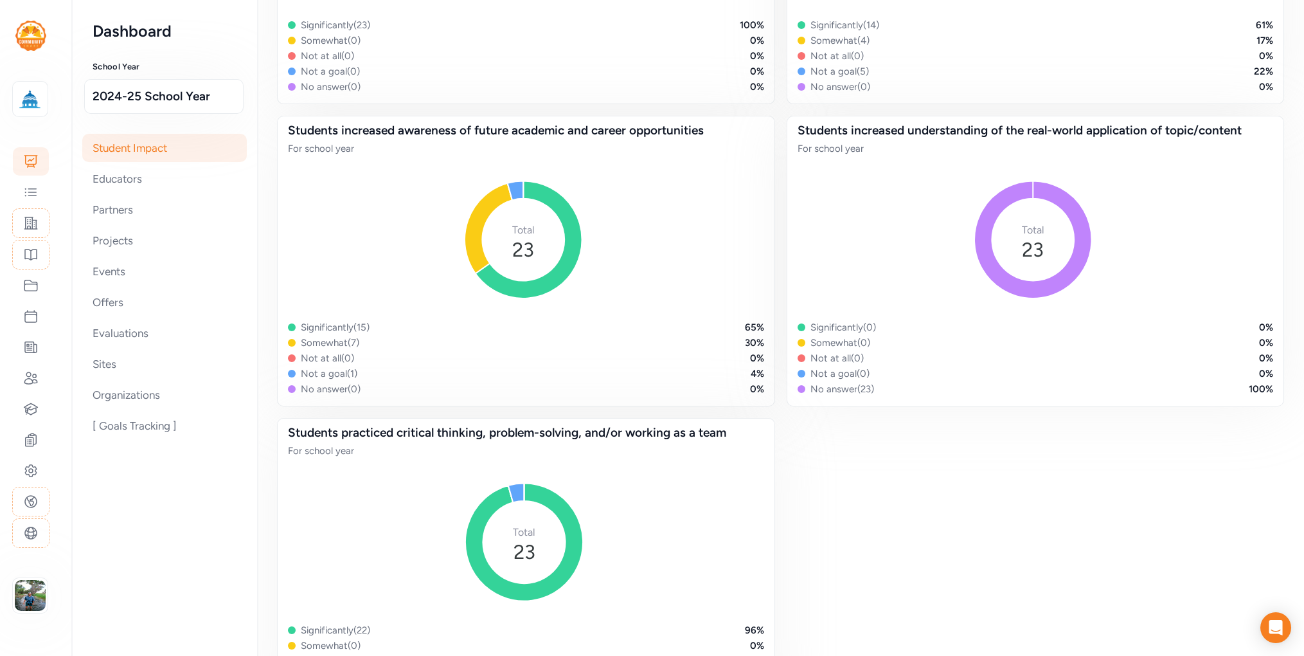
scroll to position [834, 0]
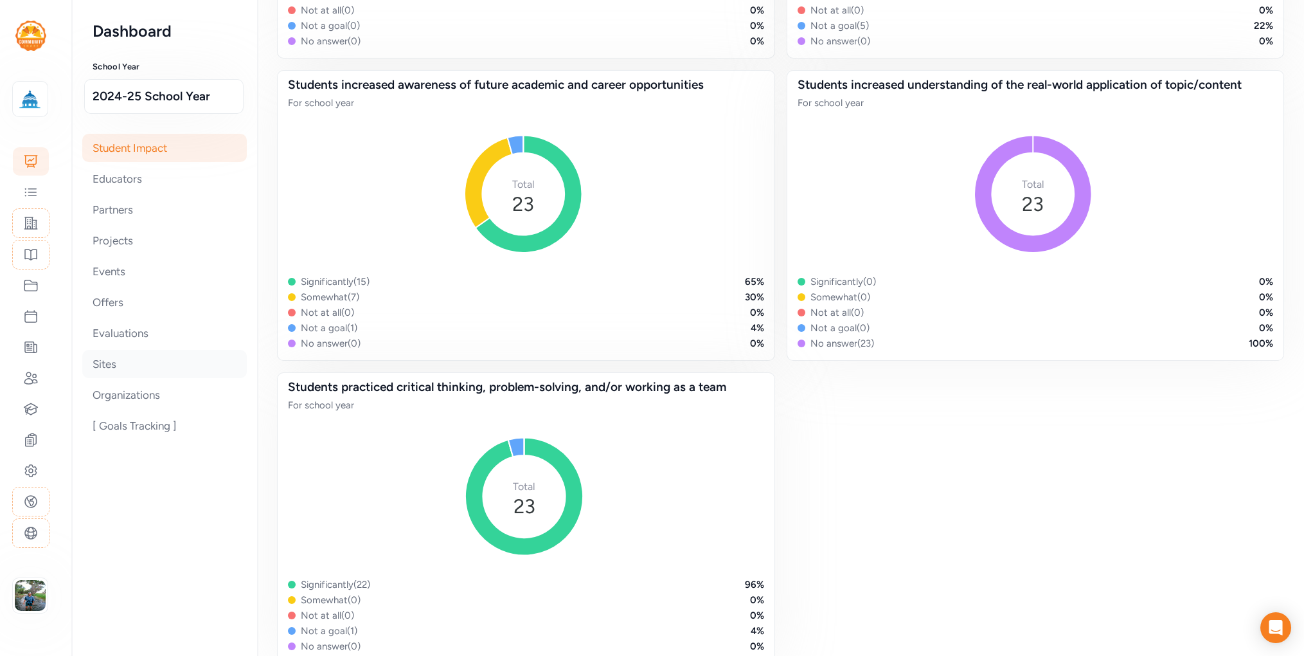
click at [100, 361] on div "Sites" at bounding box center [164, 364] width 165 height 28
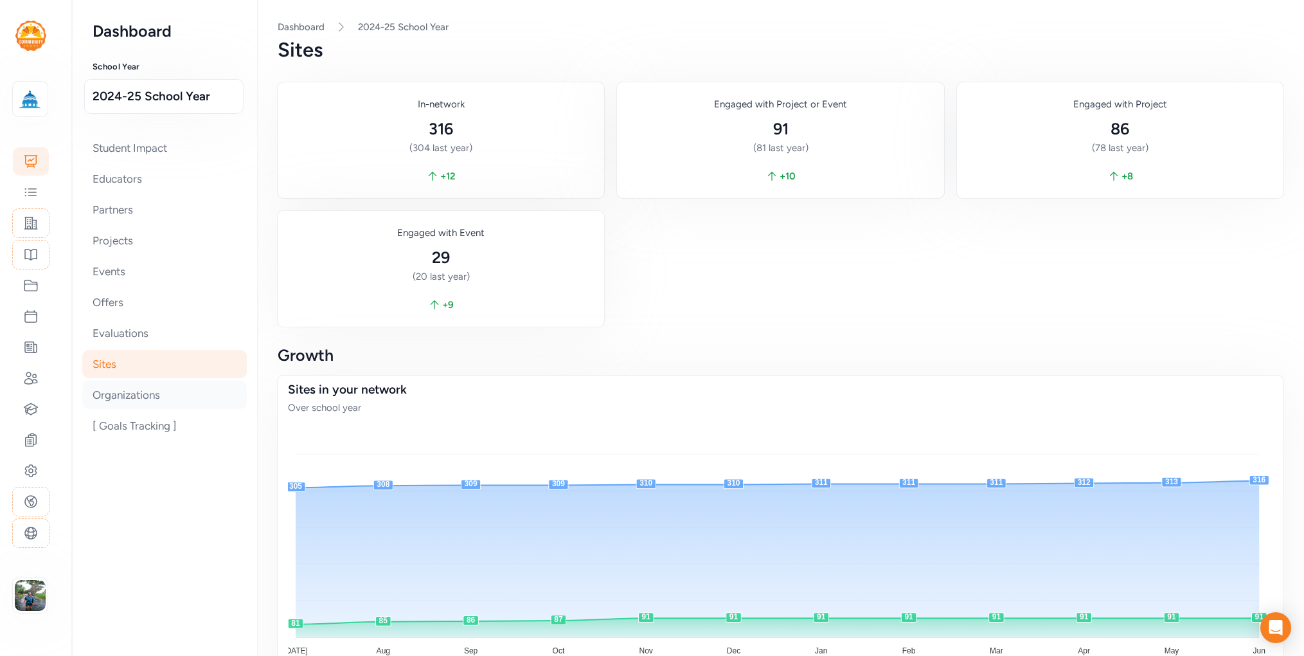
click at [114, 384] on div "Organizations" at bounding box center [164, 395] width 165 height 28
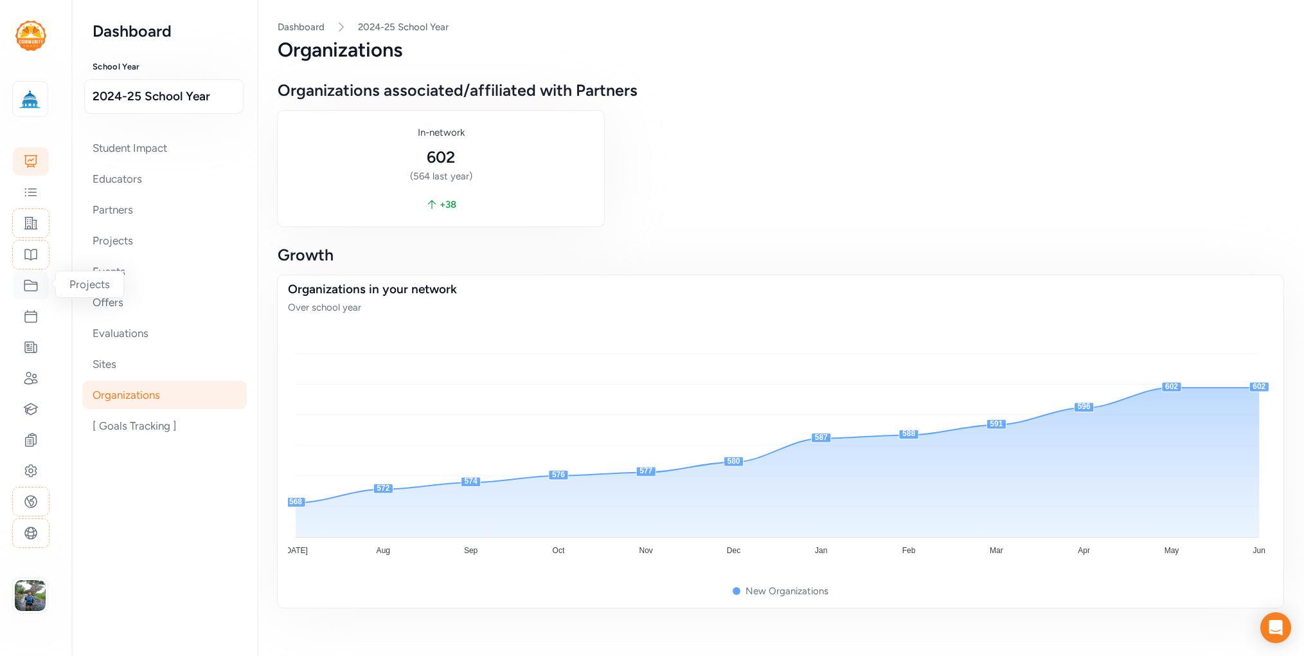
click at [24, 291] on icon at bounding box center [30, 285] width 15 height 15
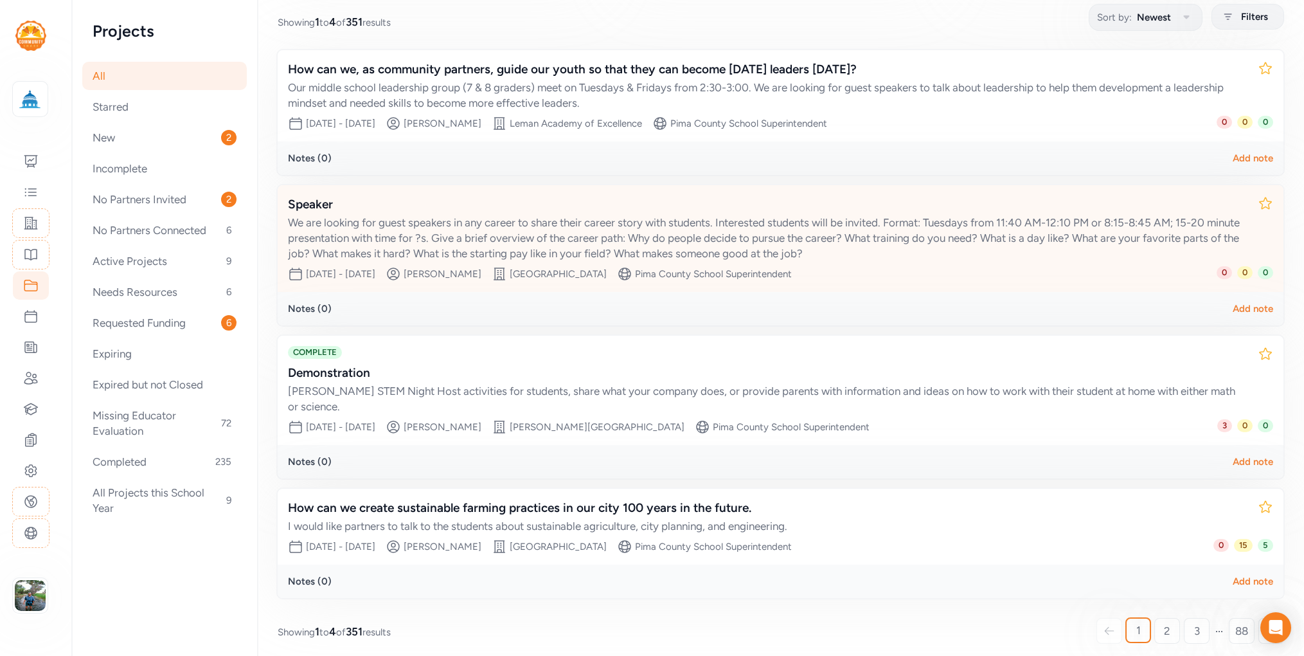
scroll to position [179, 0]
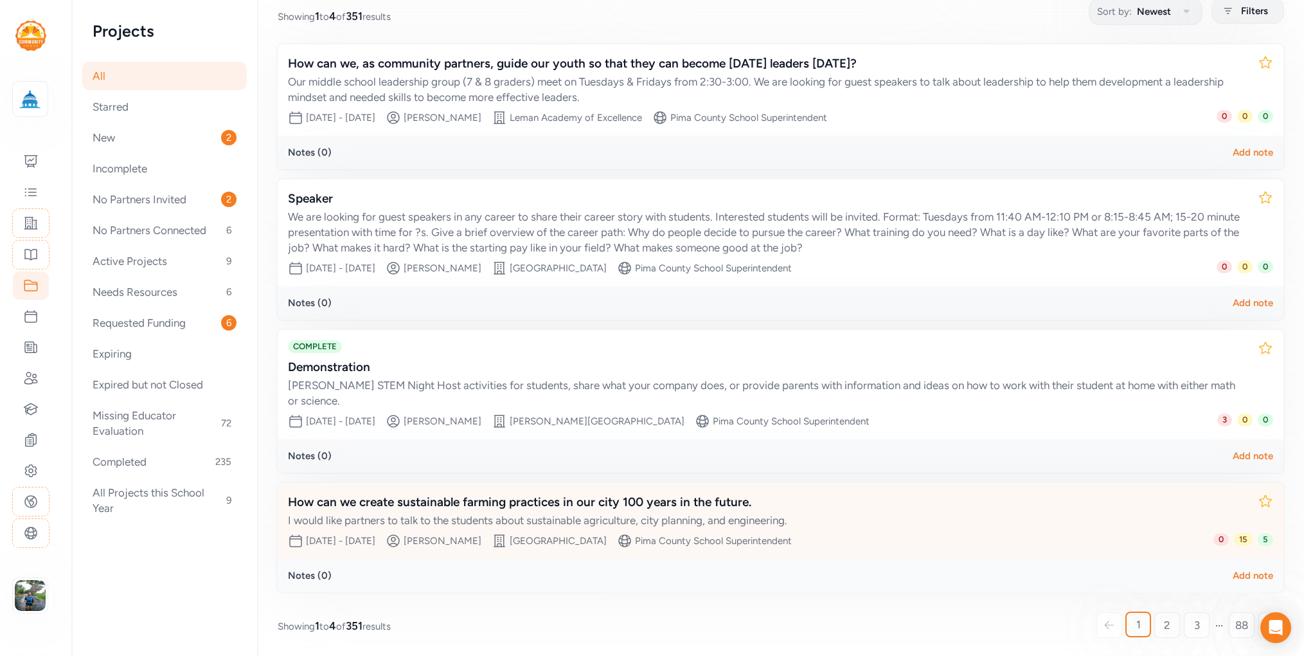
click at [525, 505] on div "How can we create sustainable farming practices in our city 100 years in the fu…" at bounding box center [768, 502] width 960 height 18
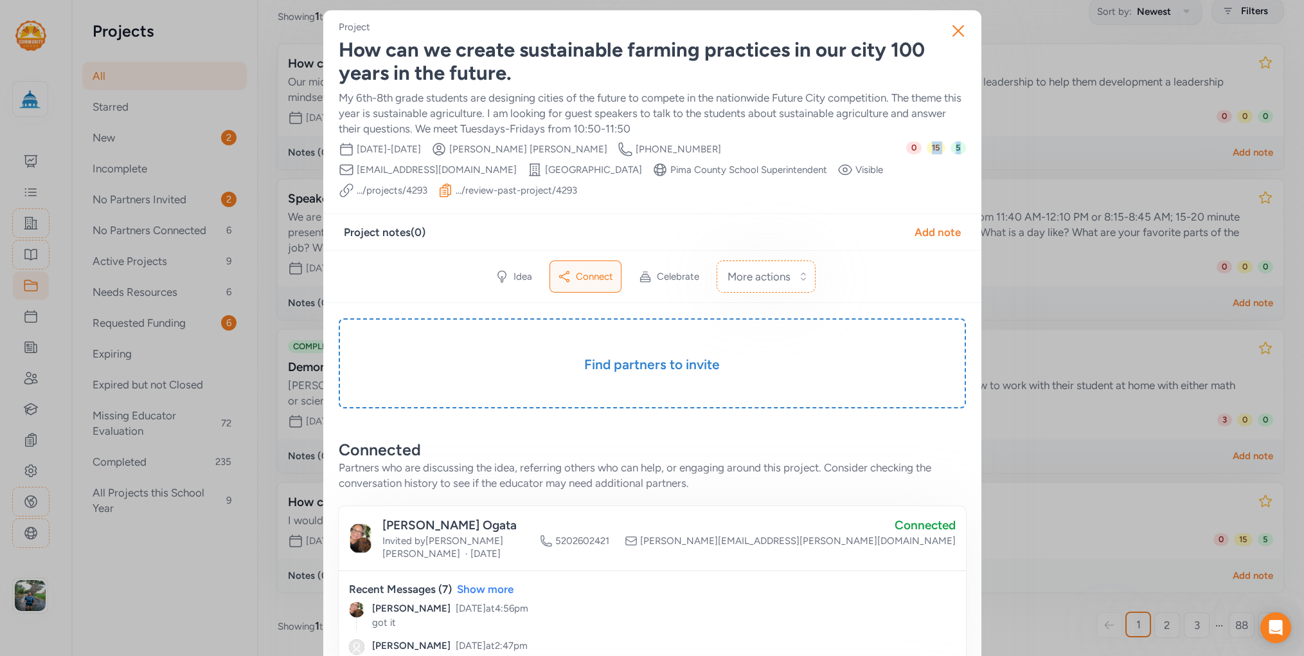
drag, startPoint x: 962, startPoint y: 155, endPoint x: 927, endPoint y: 146, distance: 36.5
click at [950, 168] on div "0 15 5" at bounding box center [936, 169] width 60 height 57
drag, startPoint x: 960, startPoint y: 152, endPoint x: 950, endPoint y: 148, distance: 11.0
click at [950, 148] on div "0 15 5" at bounding box center [936, 169] width 60 height 57
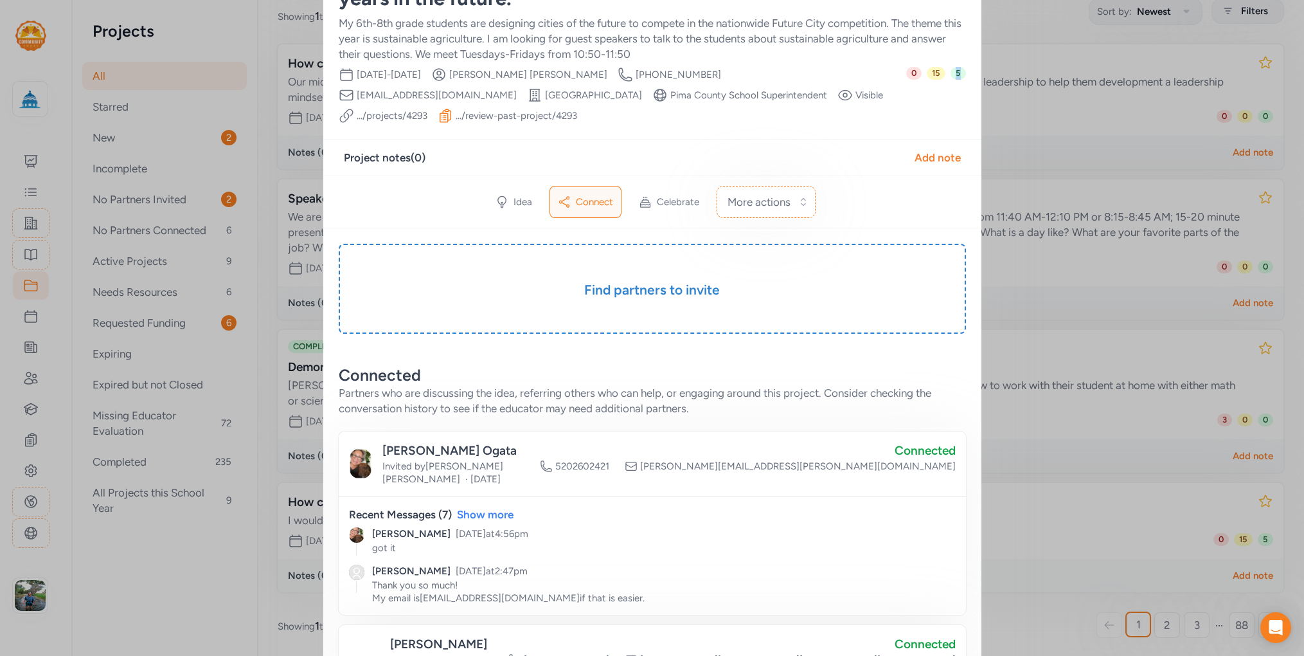
scroll to position [48, 0]
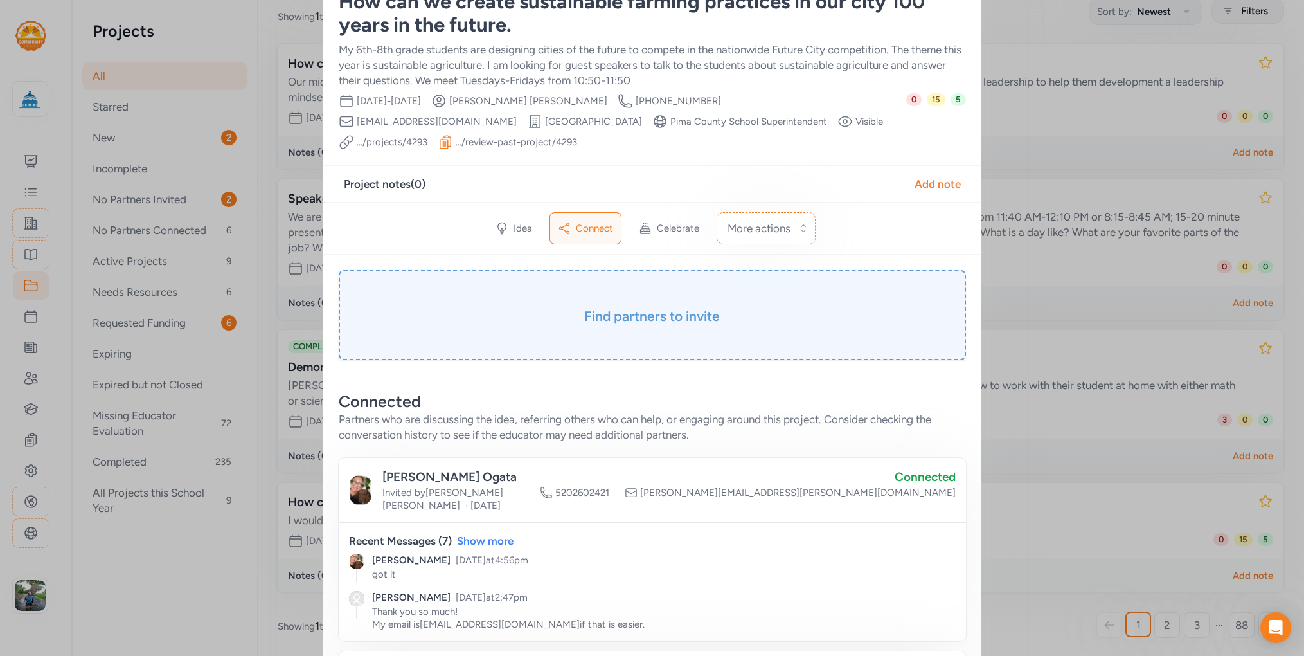
click at [719, 313] on h3 "Find partners to invite" at bounding box center [652, 316] width 563 height 18
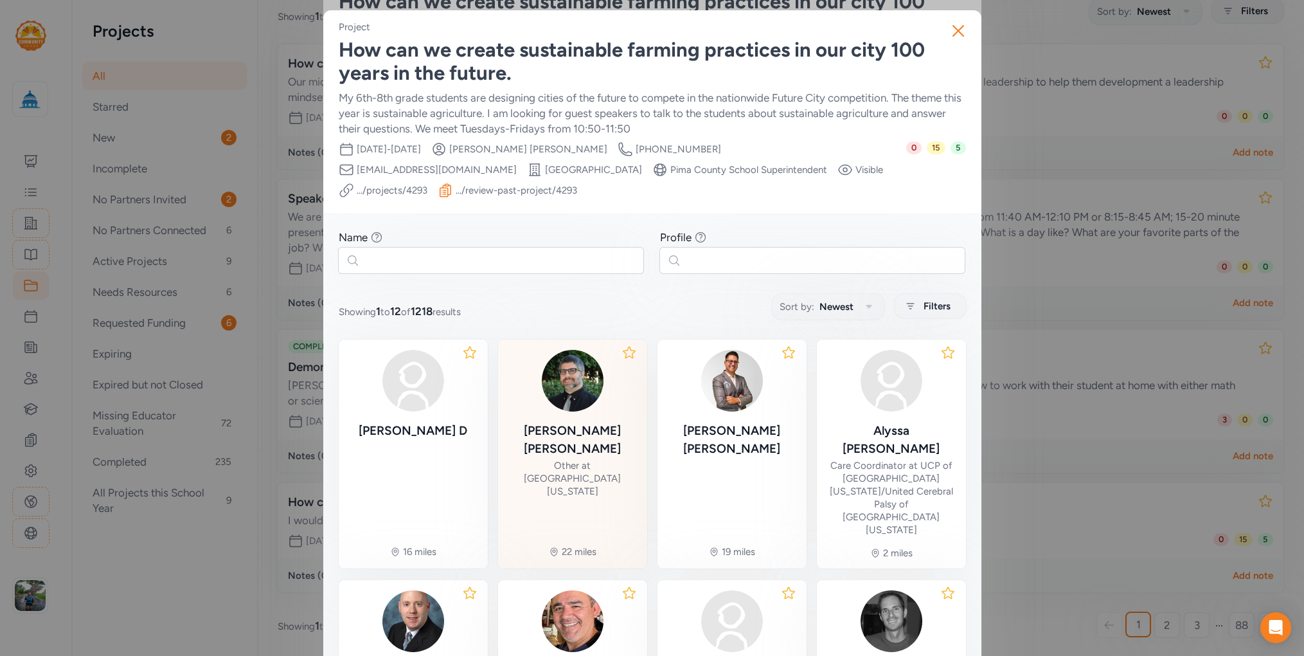
click at [588, 411] on div "[PERSON_NAME] Other at [GEOGRAPHIC_DATA][US_STATE]" at bounding box center [572, 424] width 129 height 149
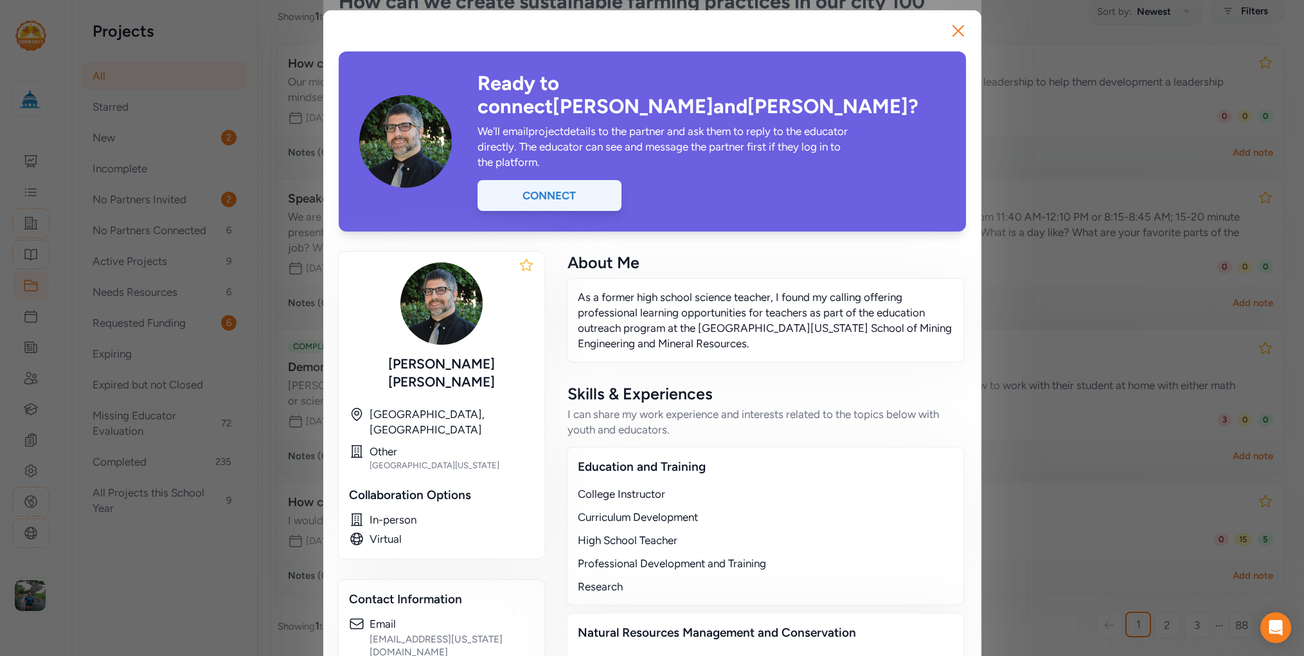
click at [553, 180] on div "Connect" at bounding box center [550, 195] width 144 height 31
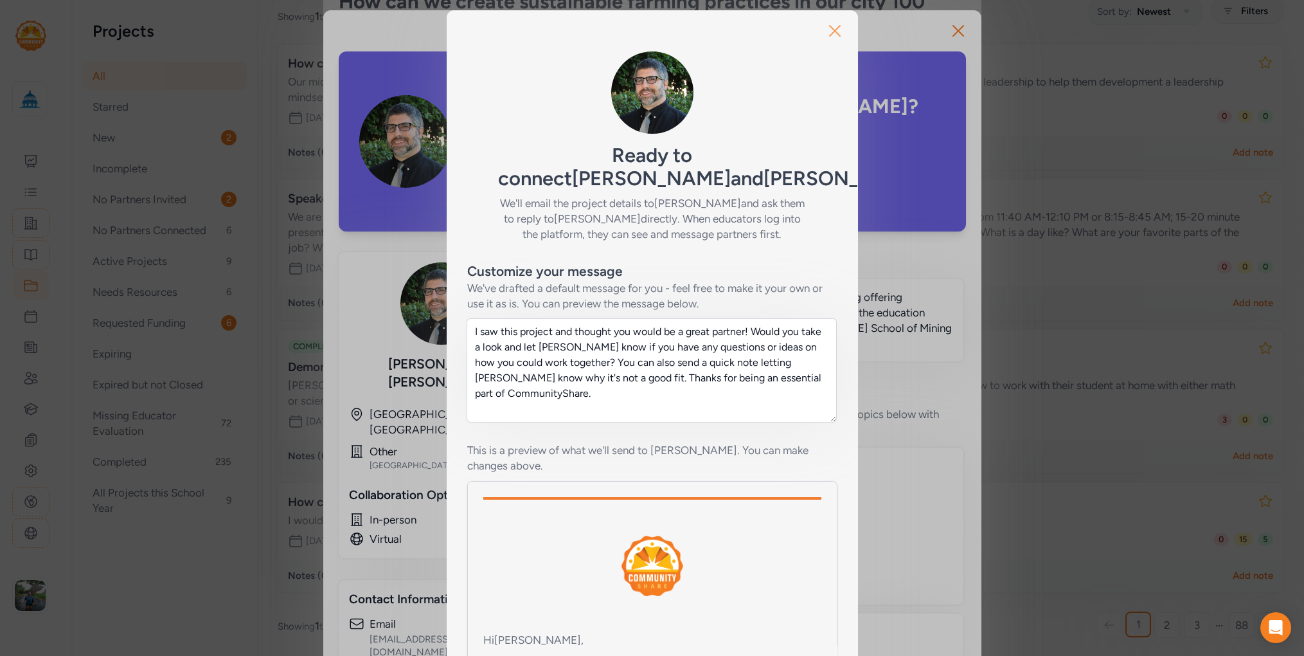
click at [829, 27] on icon "button" at bounding box center [835, 31] width 21 height 21
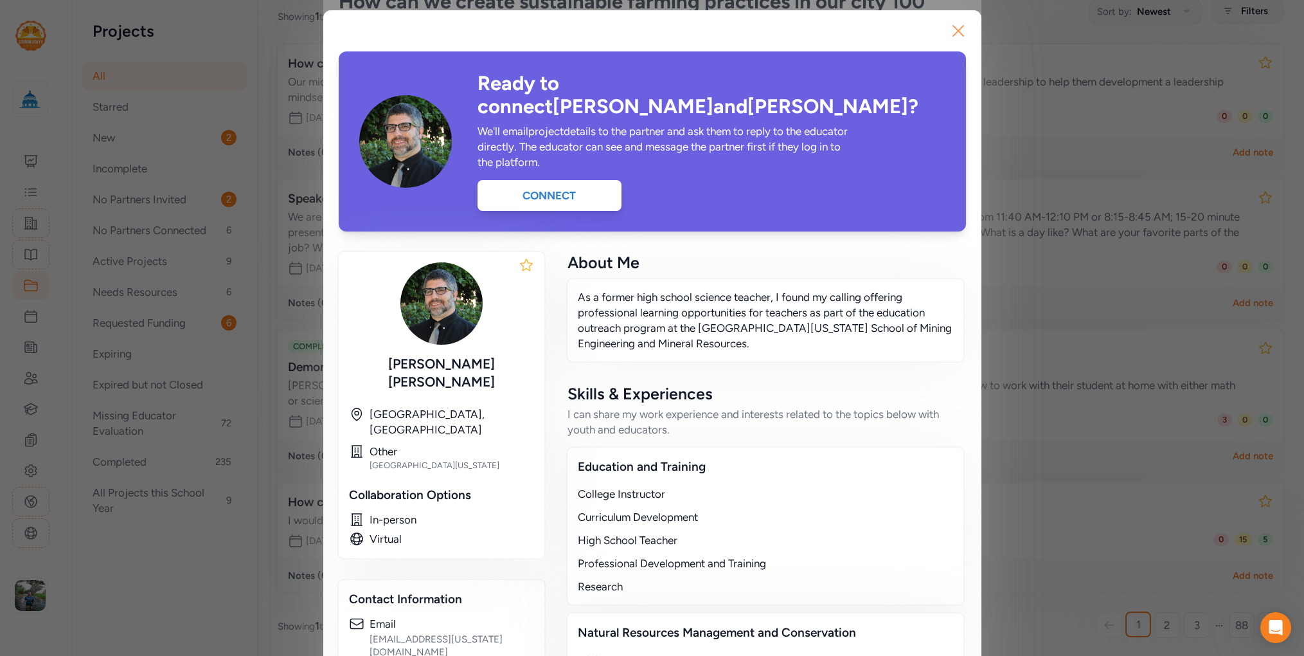
click at [953, 26] on icon "button" at bounding box center [958, 31] width 21 height 21
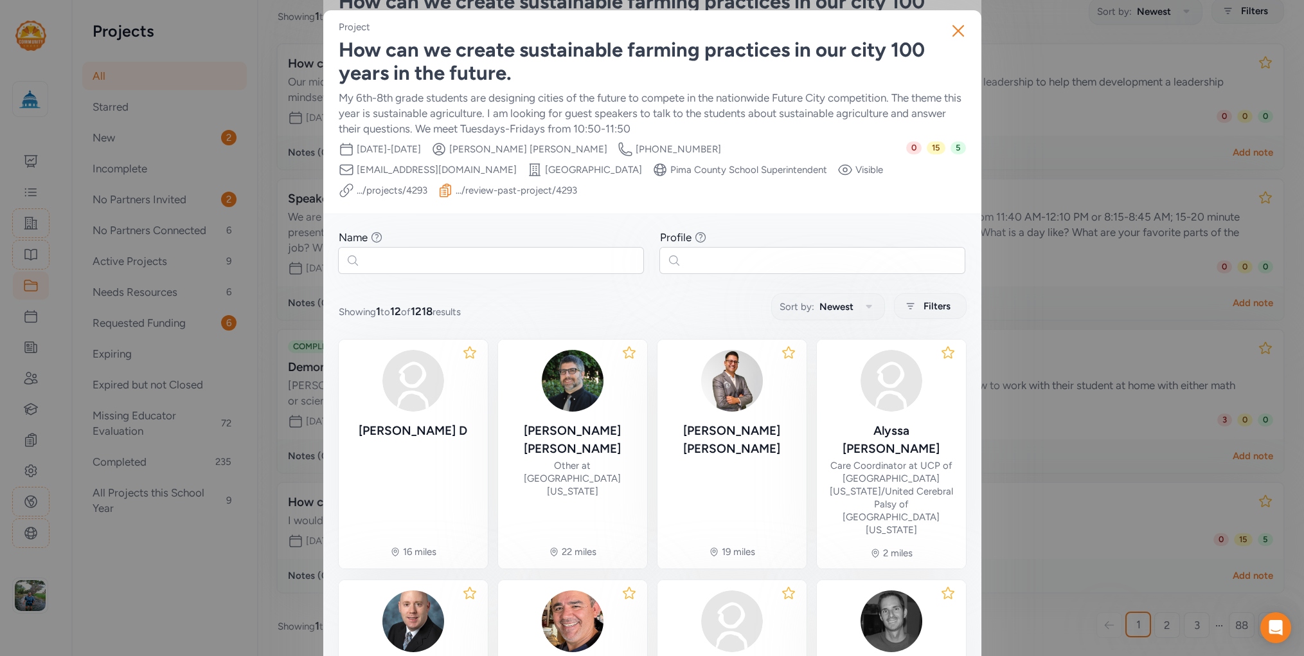
click at [953, 26] on icon "button" at bounding box center [958, 31] width 21 height 21
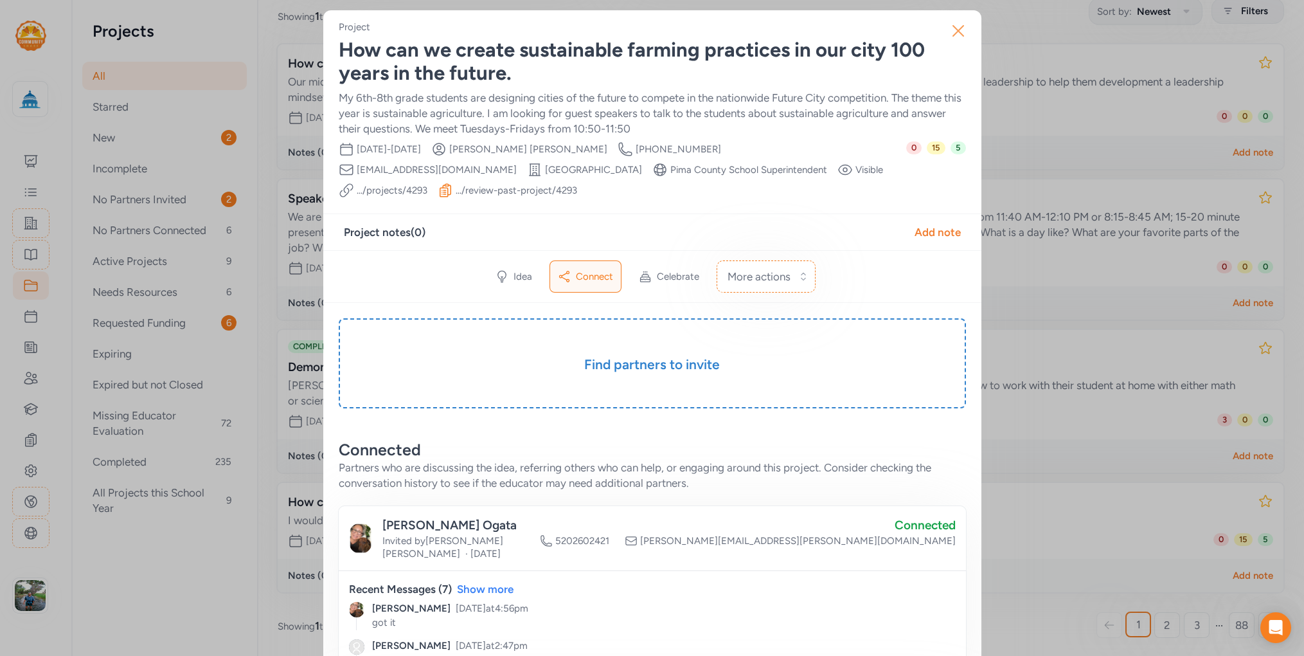
click at [958, 30] on icon "button" at bounding box center [958, 31] width 21 height 21
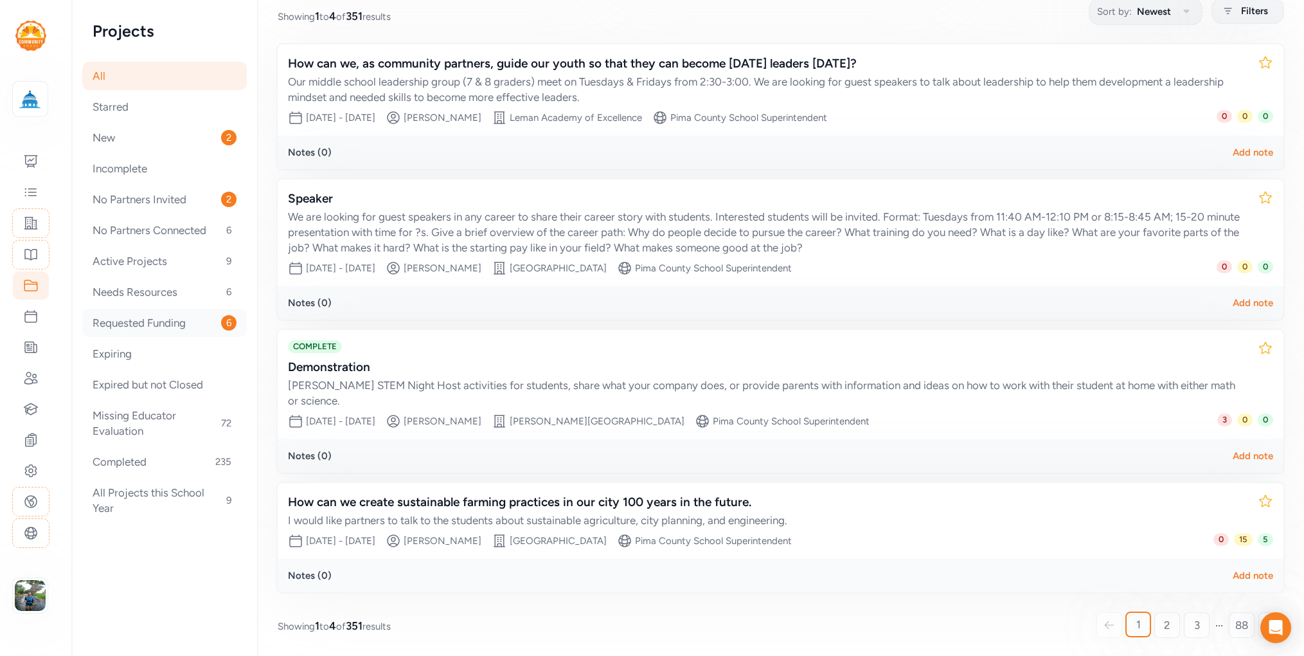
click at [158, 319] on div "Requested Funding 6" at bounding box center [164, 323] width 165 height 28
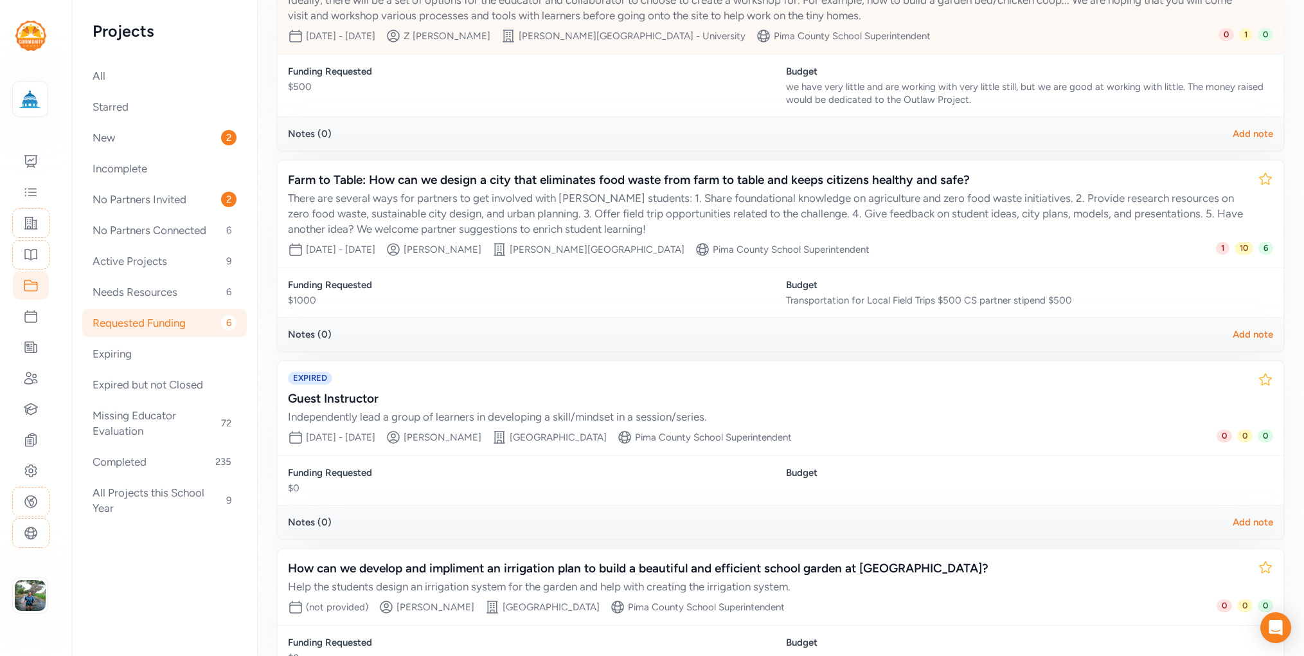
scroll to position [615, 0]
